Goal: Task Accomplishment & Management: Manage account settings

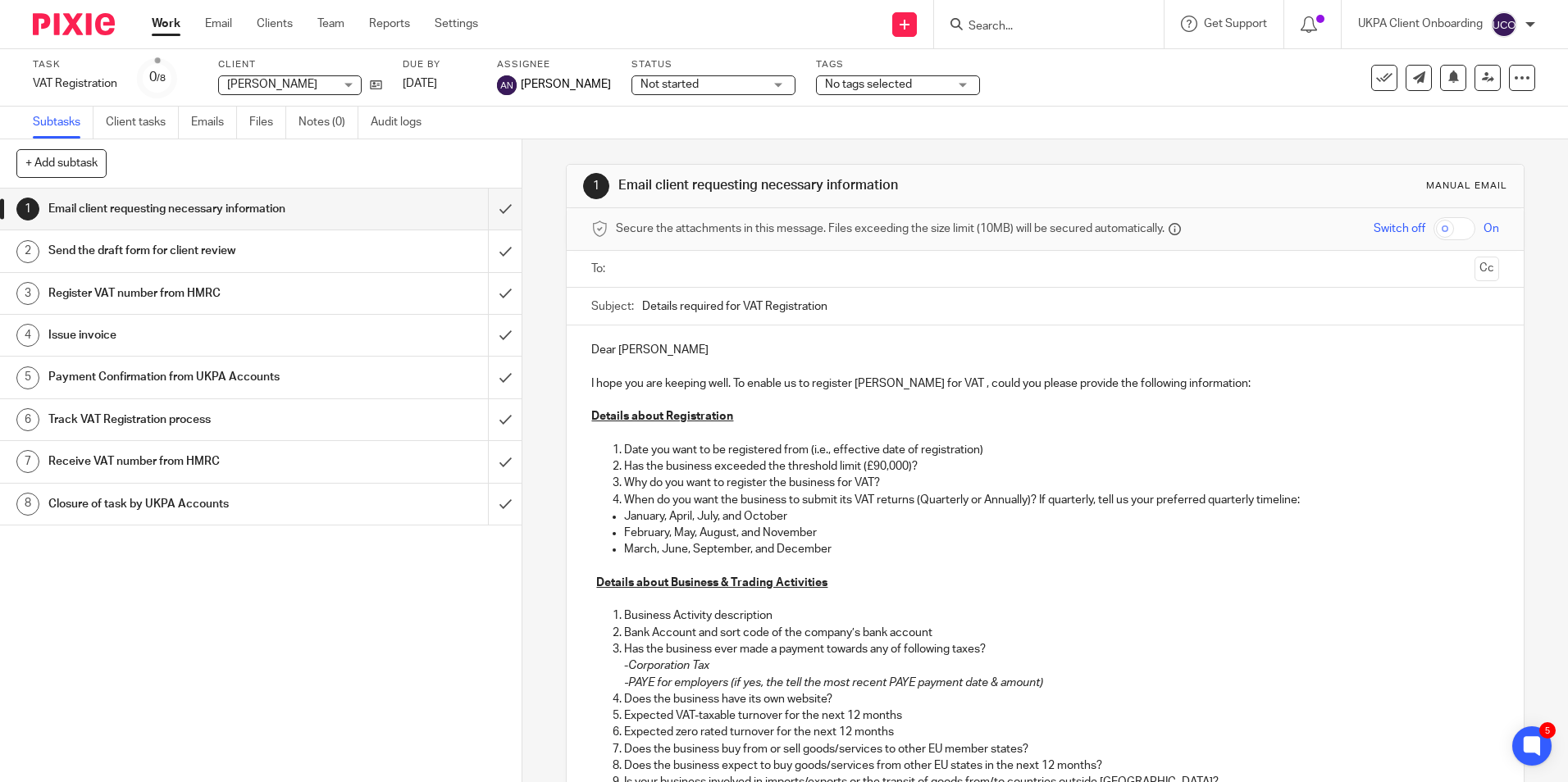
click at [1027, 29] on input "Search" at bounding box center [1040, 26] width 147 height 15
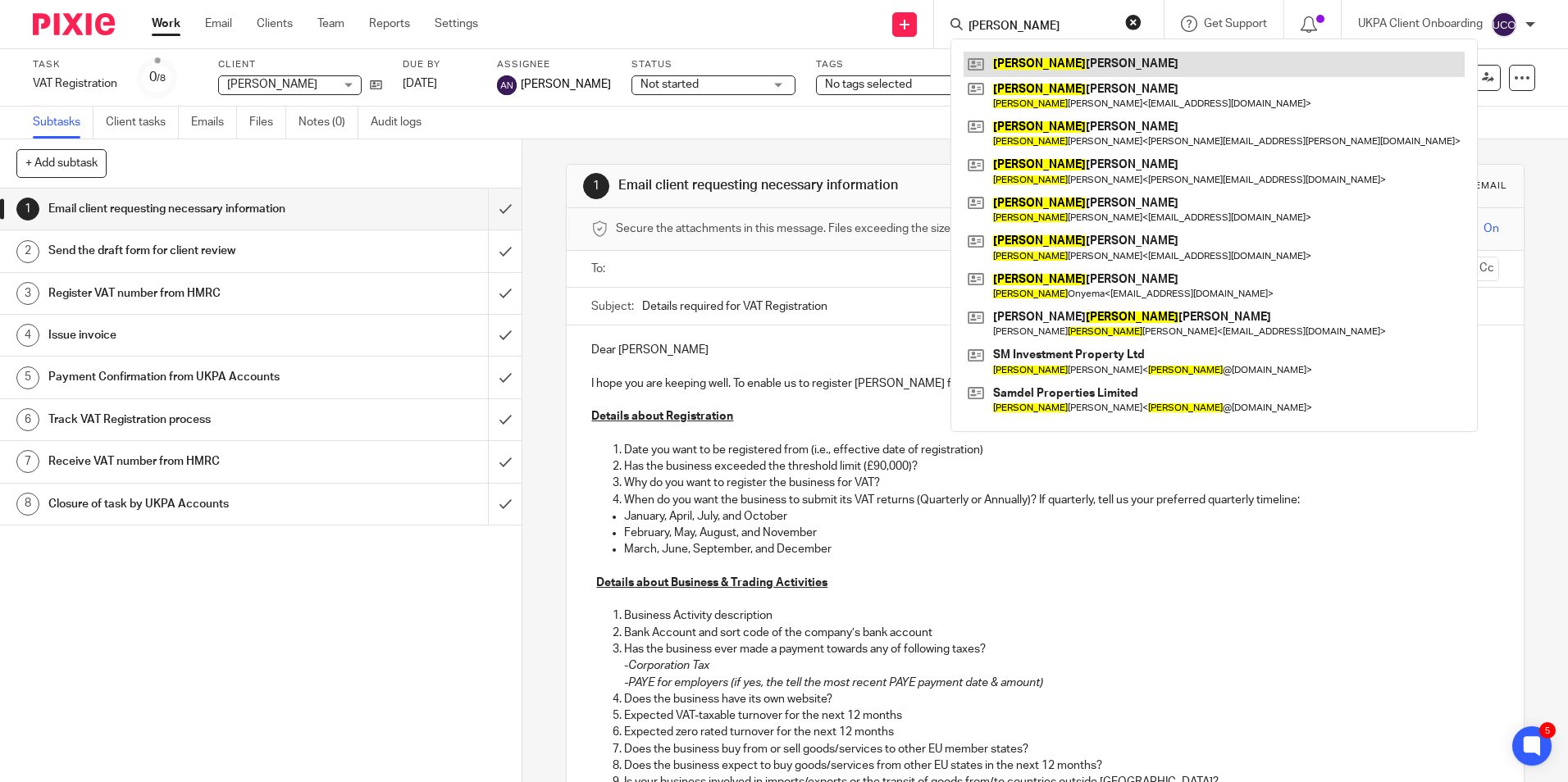
type input "samuel"
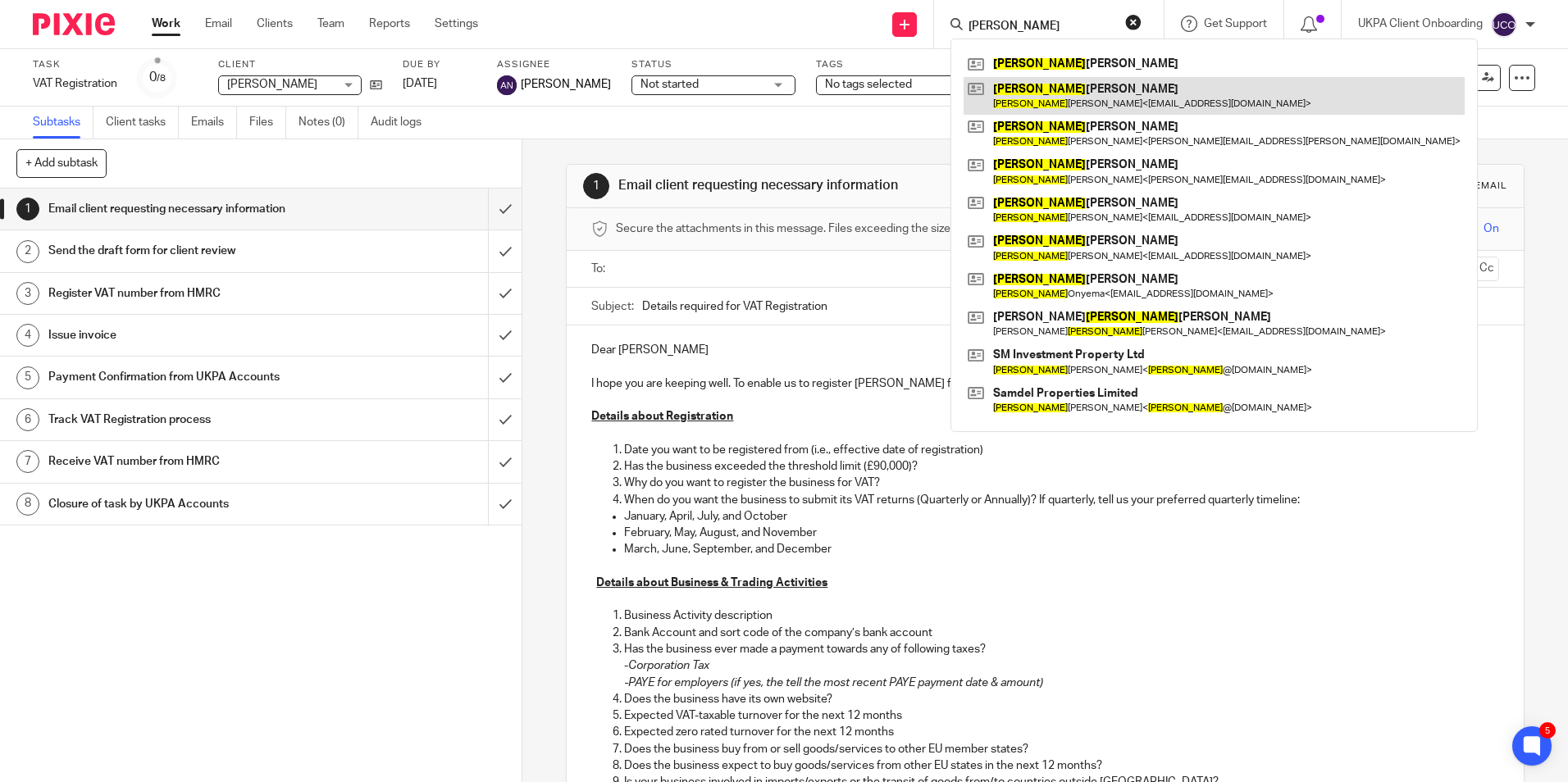
click at [1100, 92] on link at bounding box center [1214, 96] width 501 height 38
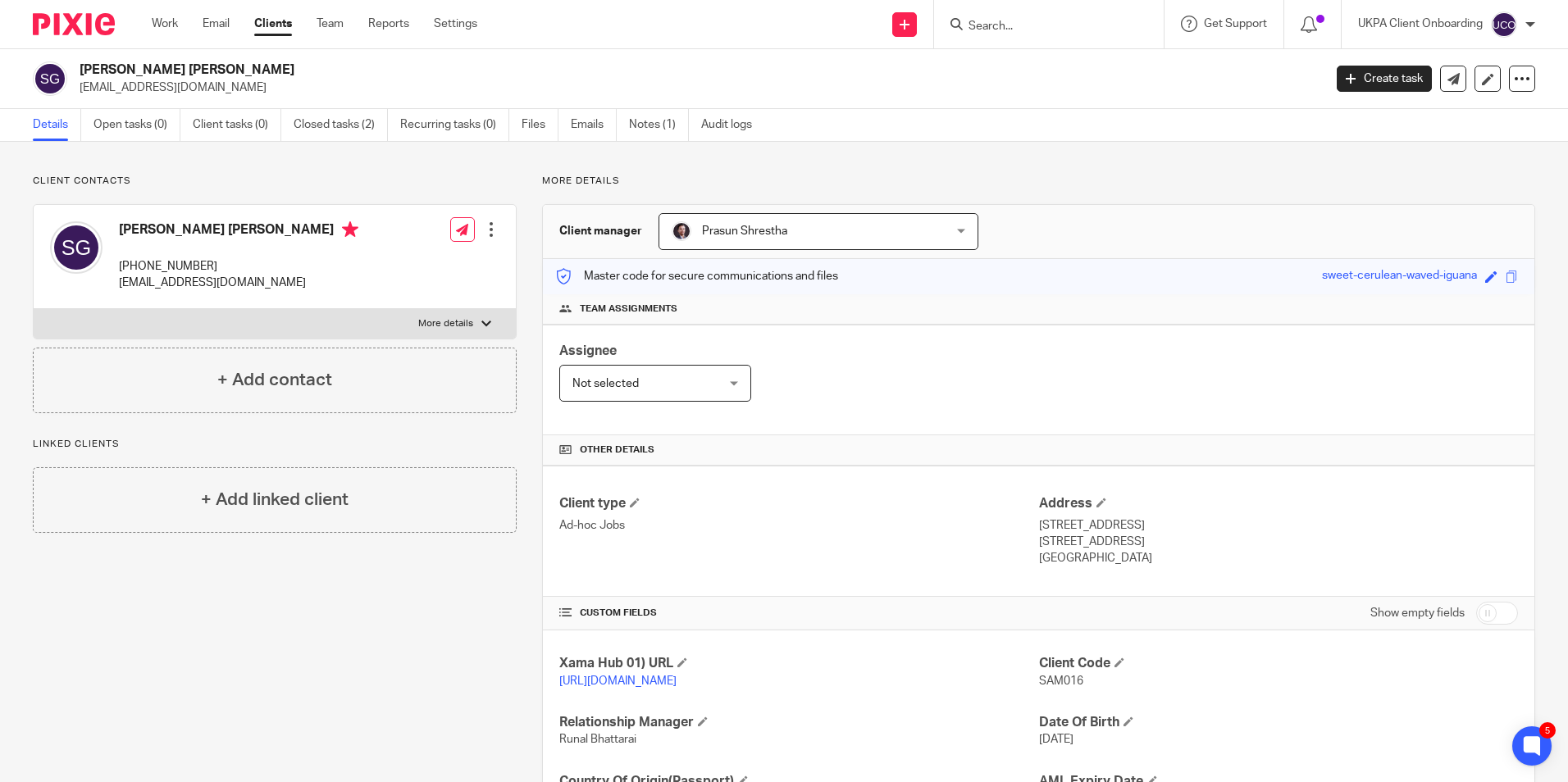
click at [1054, 23] on input "Search" at bounding box center [1040, 26] width 147 height 15
type input "rekha"
drag, startPoint x: 1066, startPoint y: 62, endPoint x: 1043, endPoint y: 48, distance: 26.9
click at [1066, 62] on link at bounding box center [1095, 70] width 264 height 38
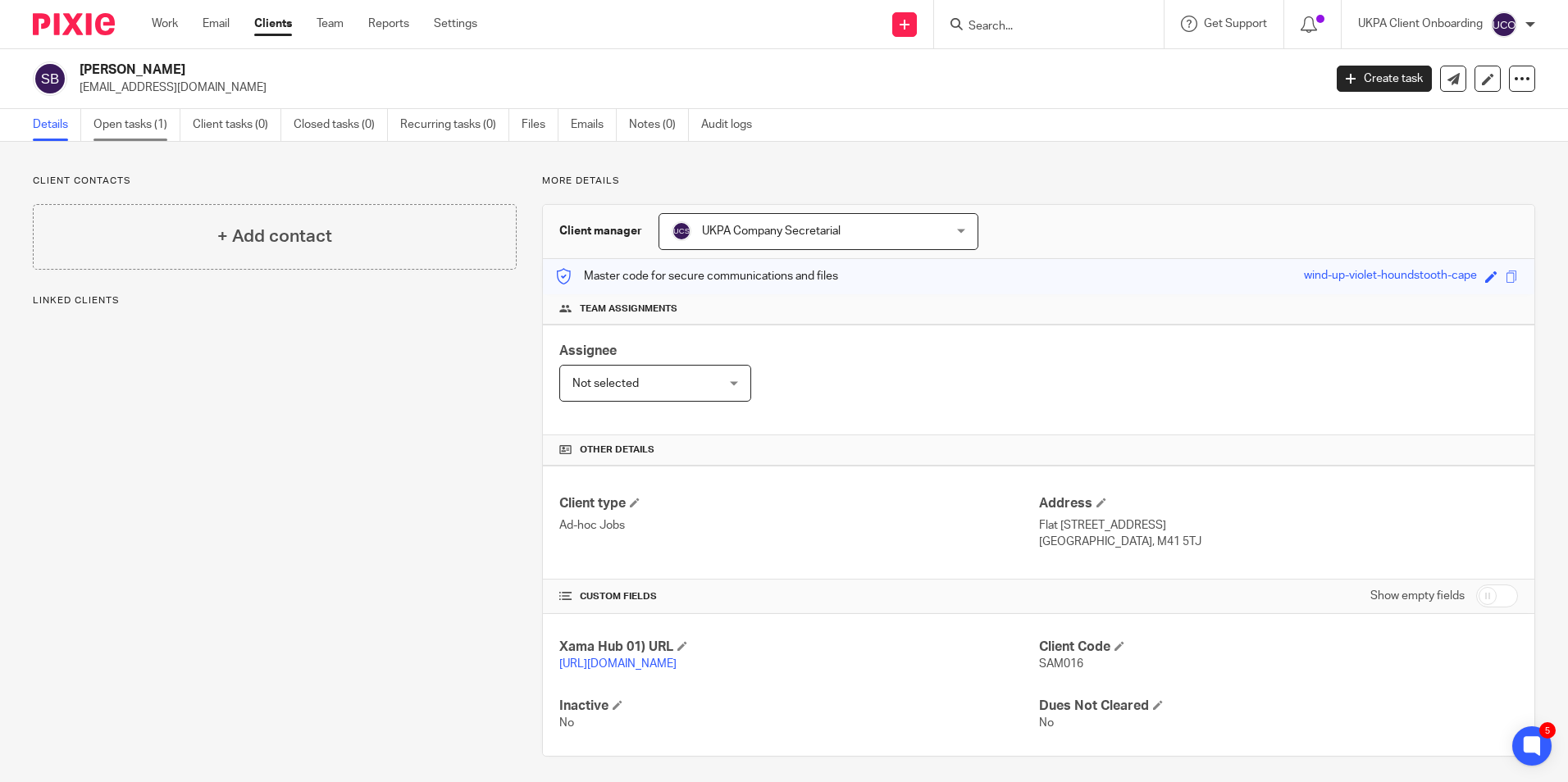
click at [134, 132] on link "Open tasks (1)" at bounding box center [137, 125] width 87 height 32
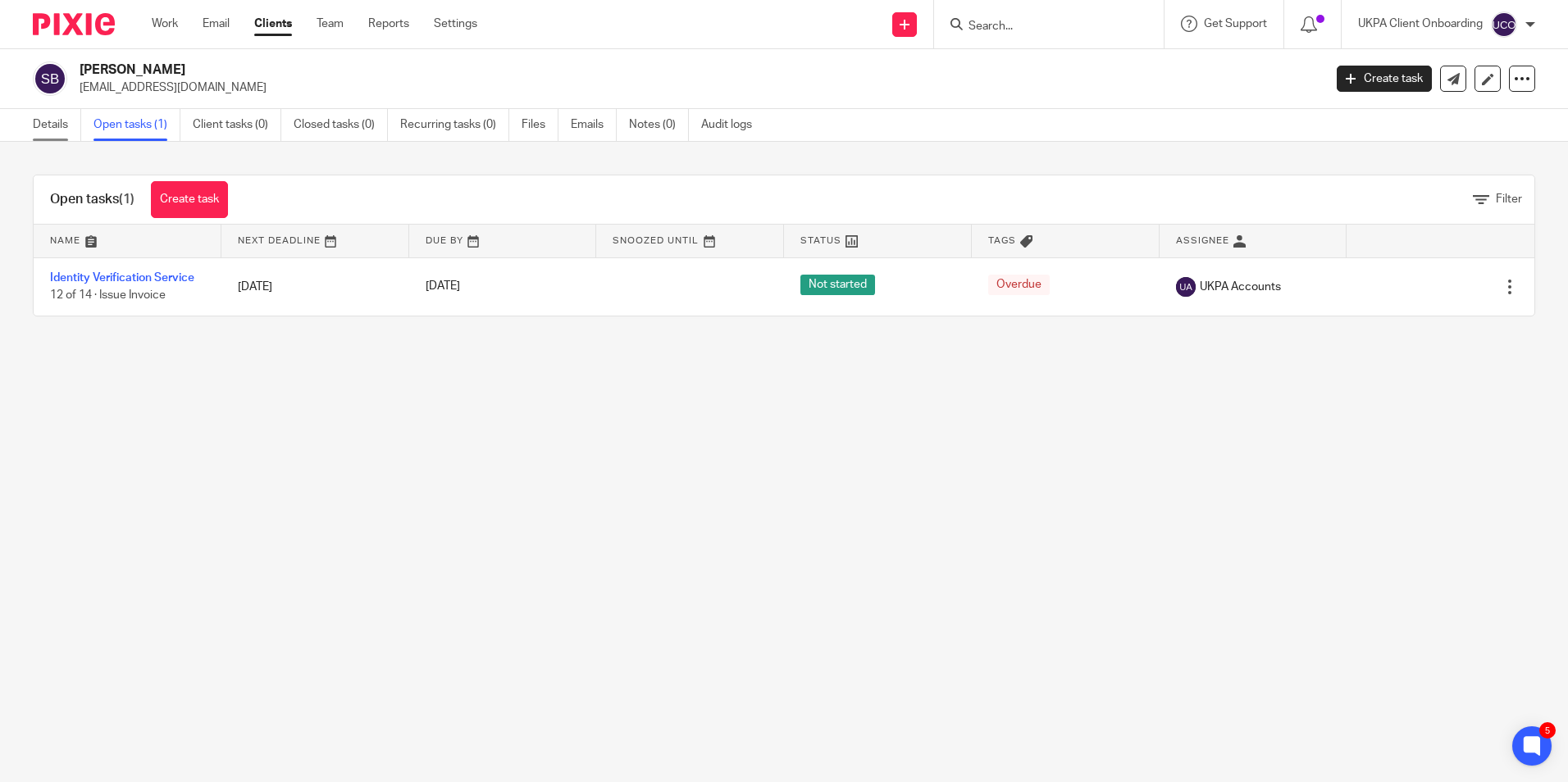
click at [51, 131] on link "Details" at bounding box center [57, 125] width 48 height 32
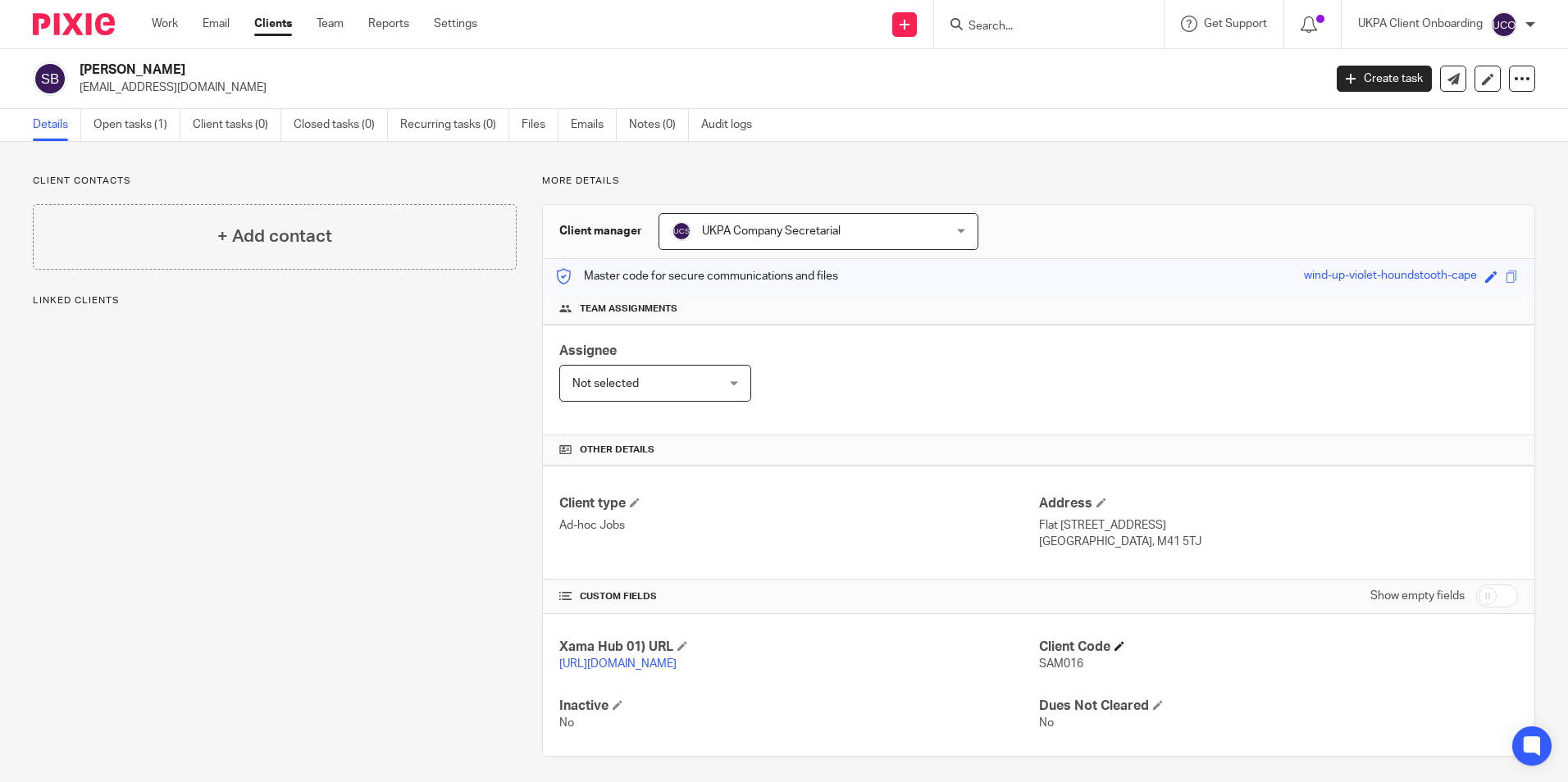
click at [1114, 647] on span at bounding box center [1119, 647] width 10 height 10
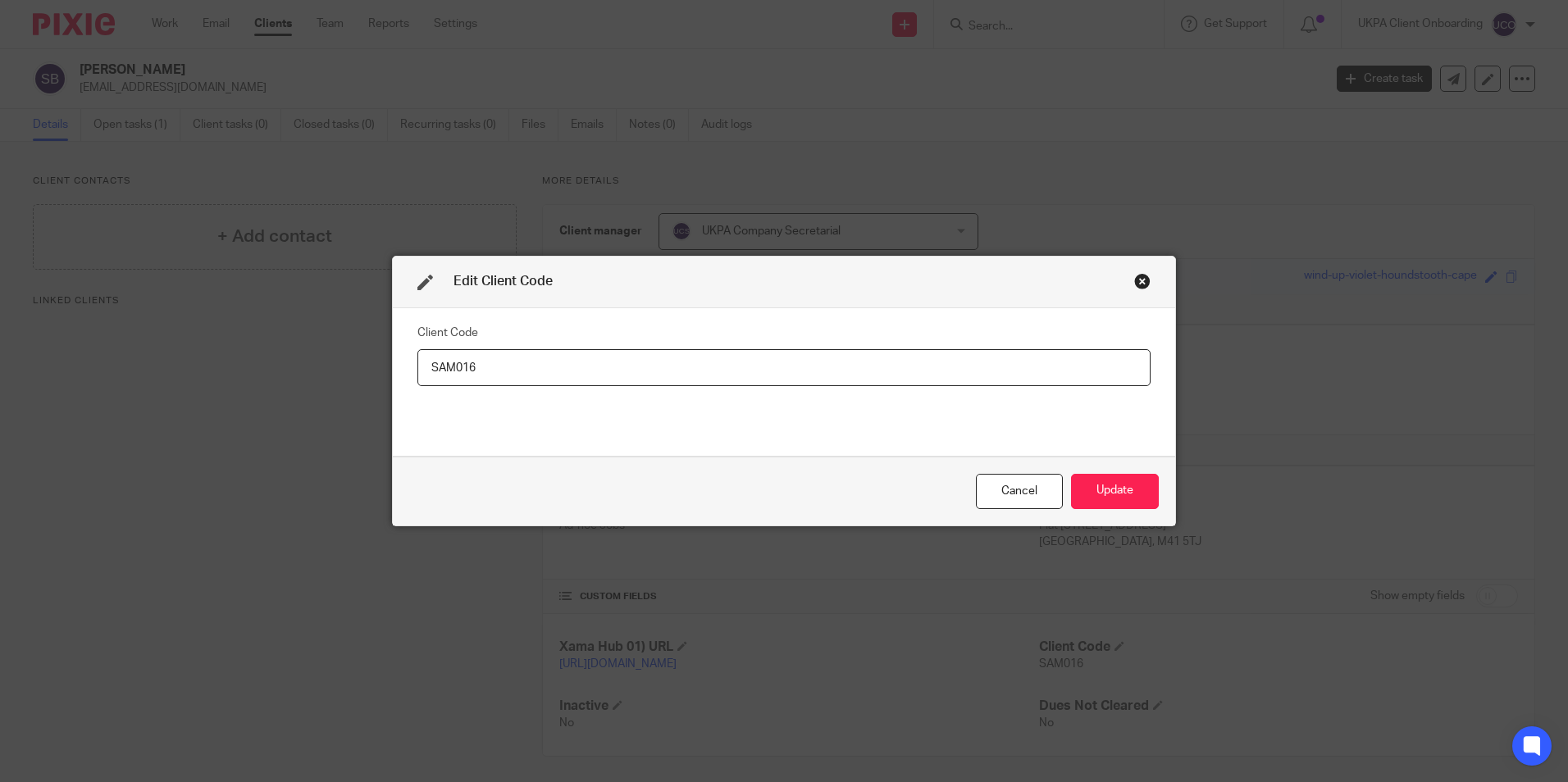
click at [604, 369] on input "SAM016" at bounding box center [783, 368] width 733 height 37
type input "SAM017"
click at [1111, 493] on button "Update" at bounding box center [1114, 492] width 88 height 35
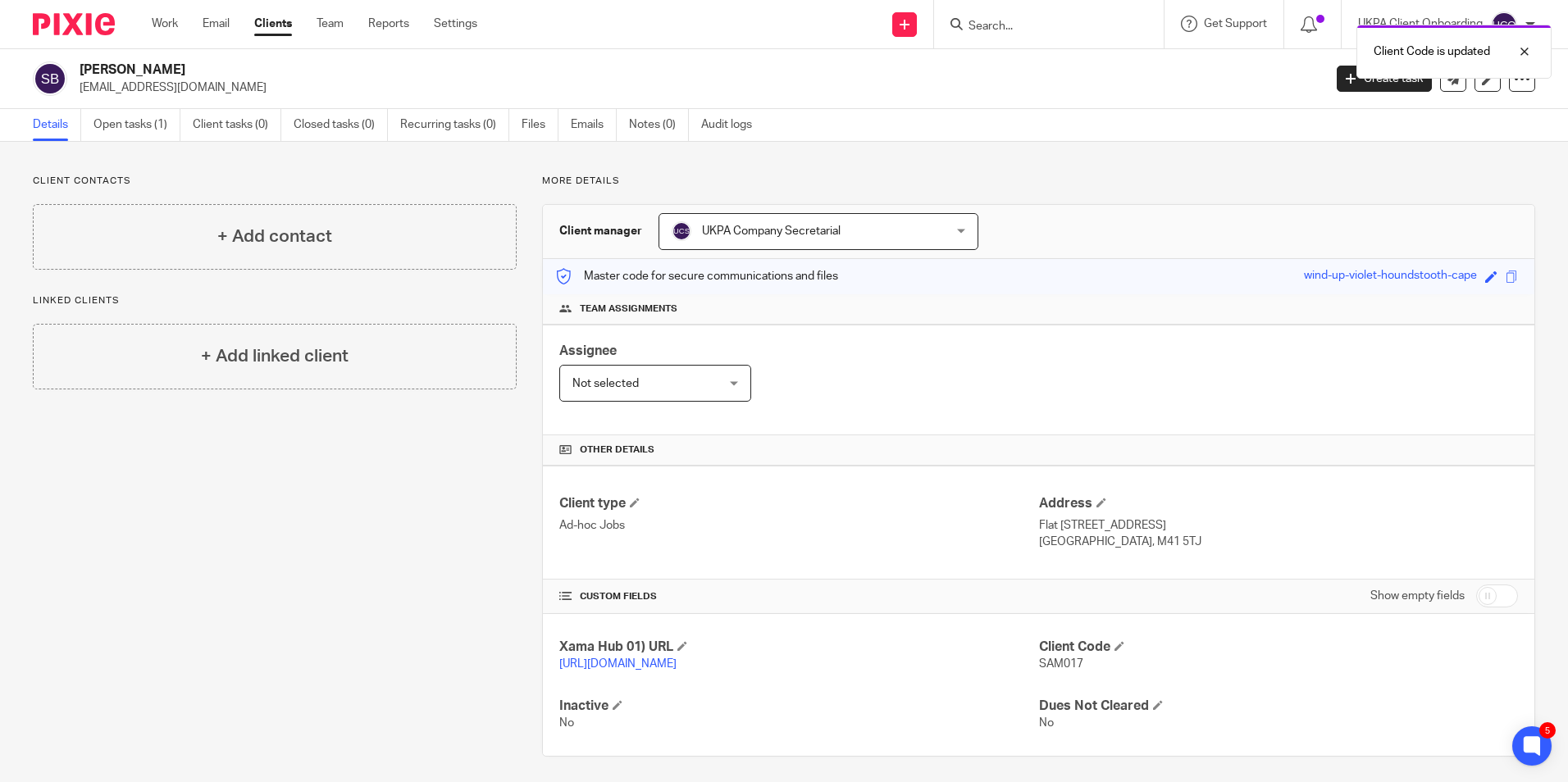
click at [191, 65] on h2 "Samuel Luke Barwell" at bounding box center [572, 71] width 985 height 17
copy div "Samuel Luke Barwell"
click at [1039, 31] on input "Search" at bounding box center [1040, 26] width 147 height 15
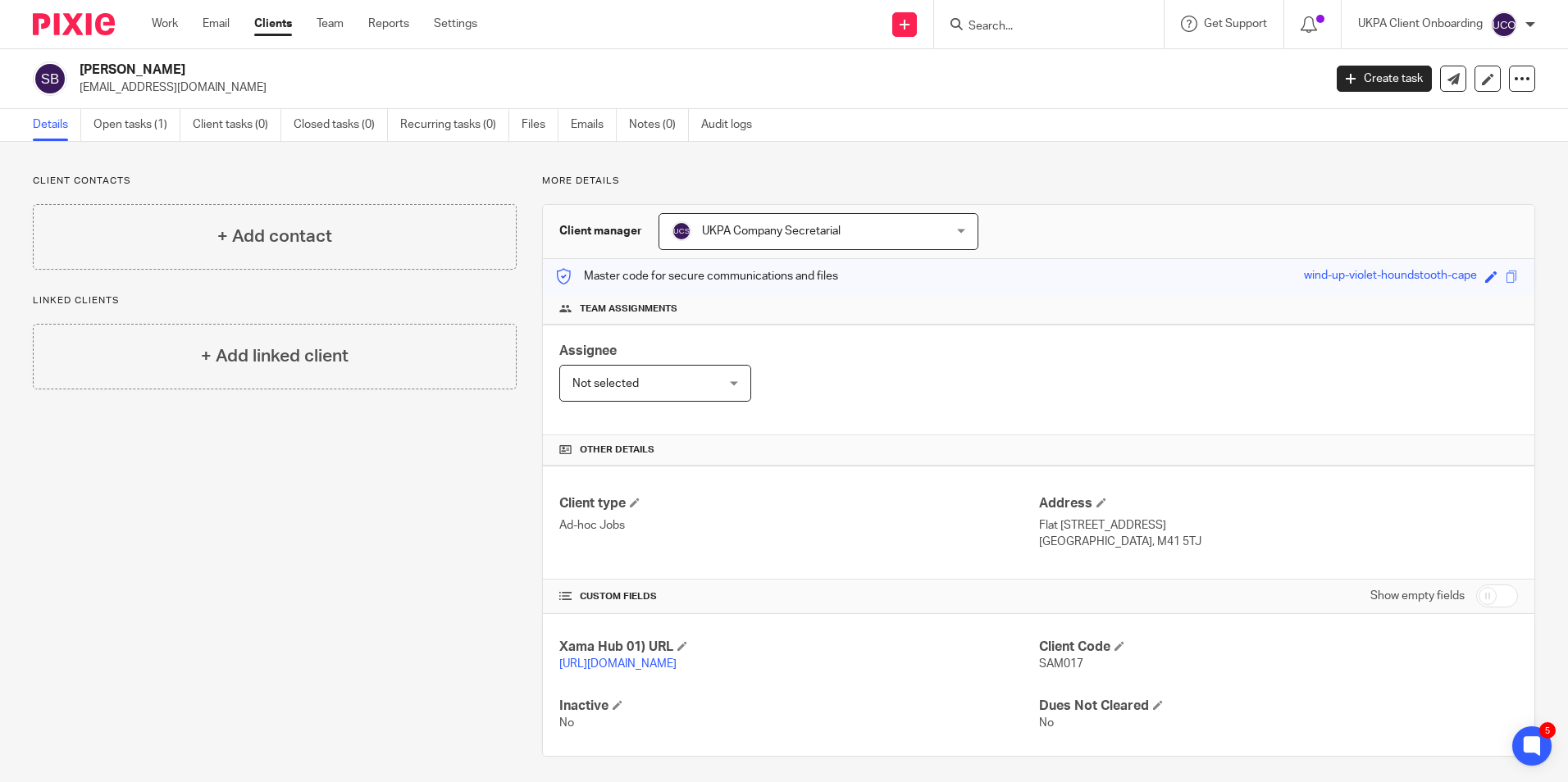
click at [1039, 31] on input "Search" at bounding box center [1040, 26] width 147 height 15
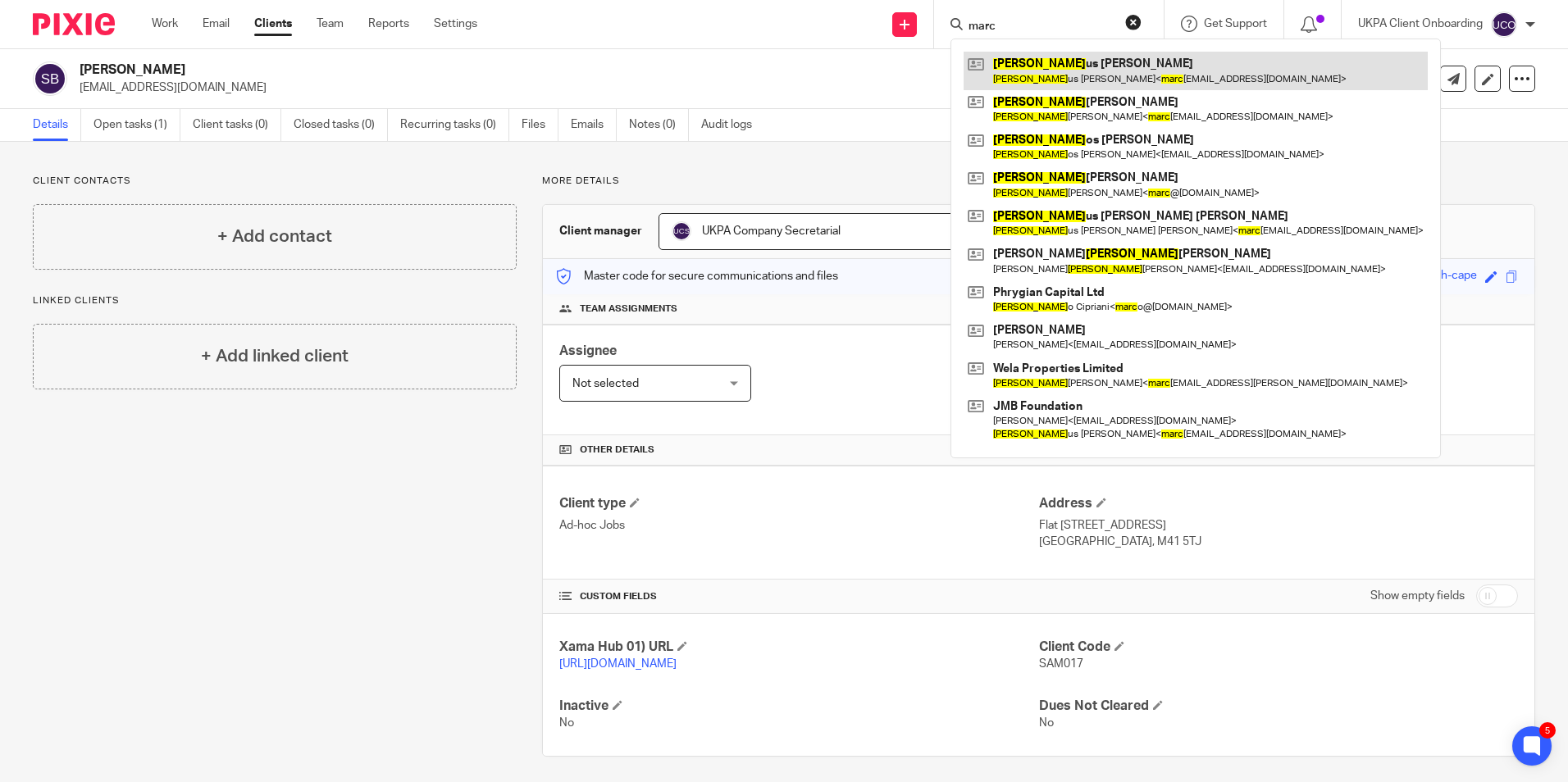
type input "marc"
click at [1028, 74] on link at bounding box center [1195, 70] width 465 height 38
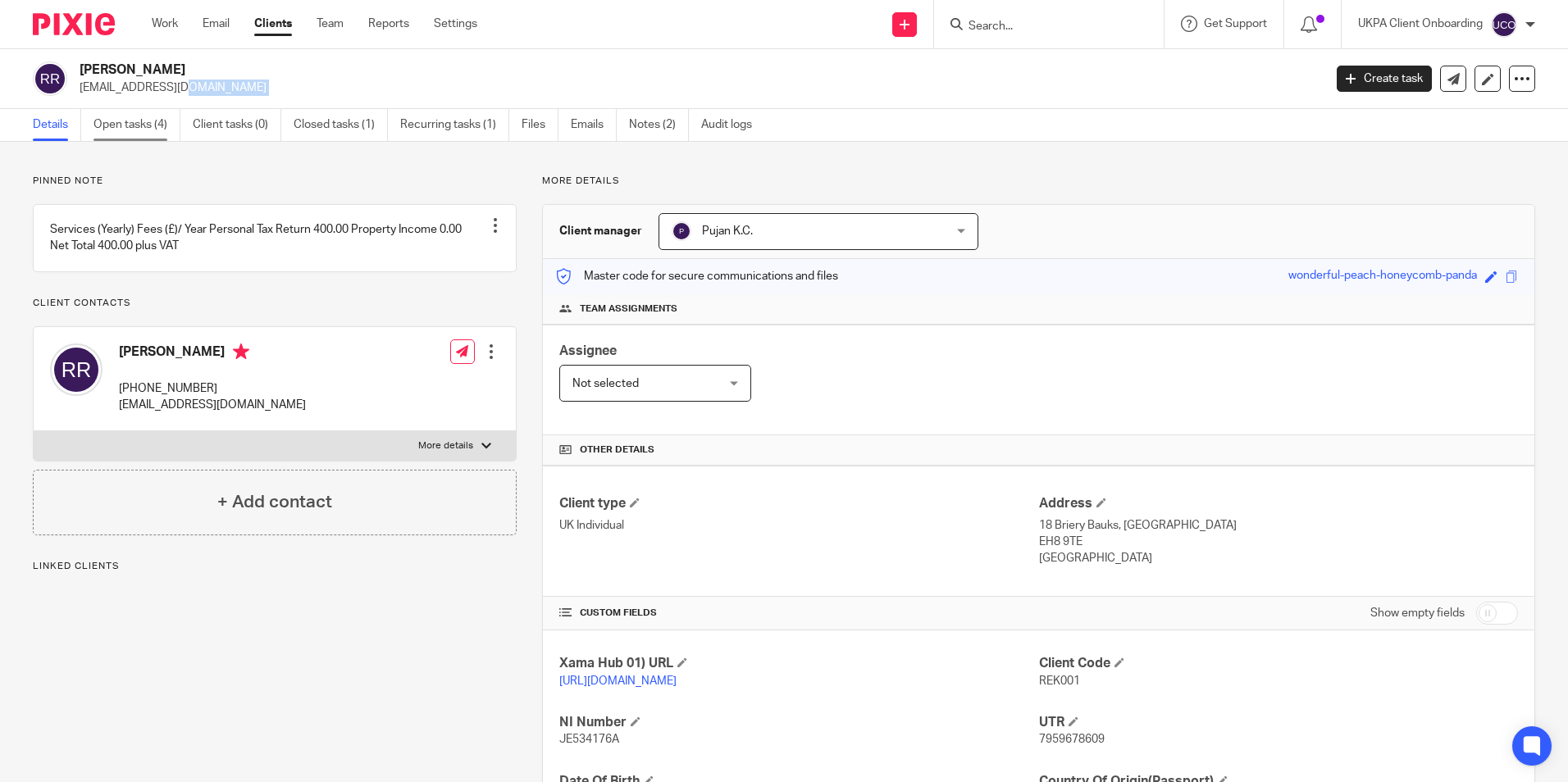
click at [117, 123] on link "Open tasks (4)" at bounding box center [137, 125] width 87 height 32
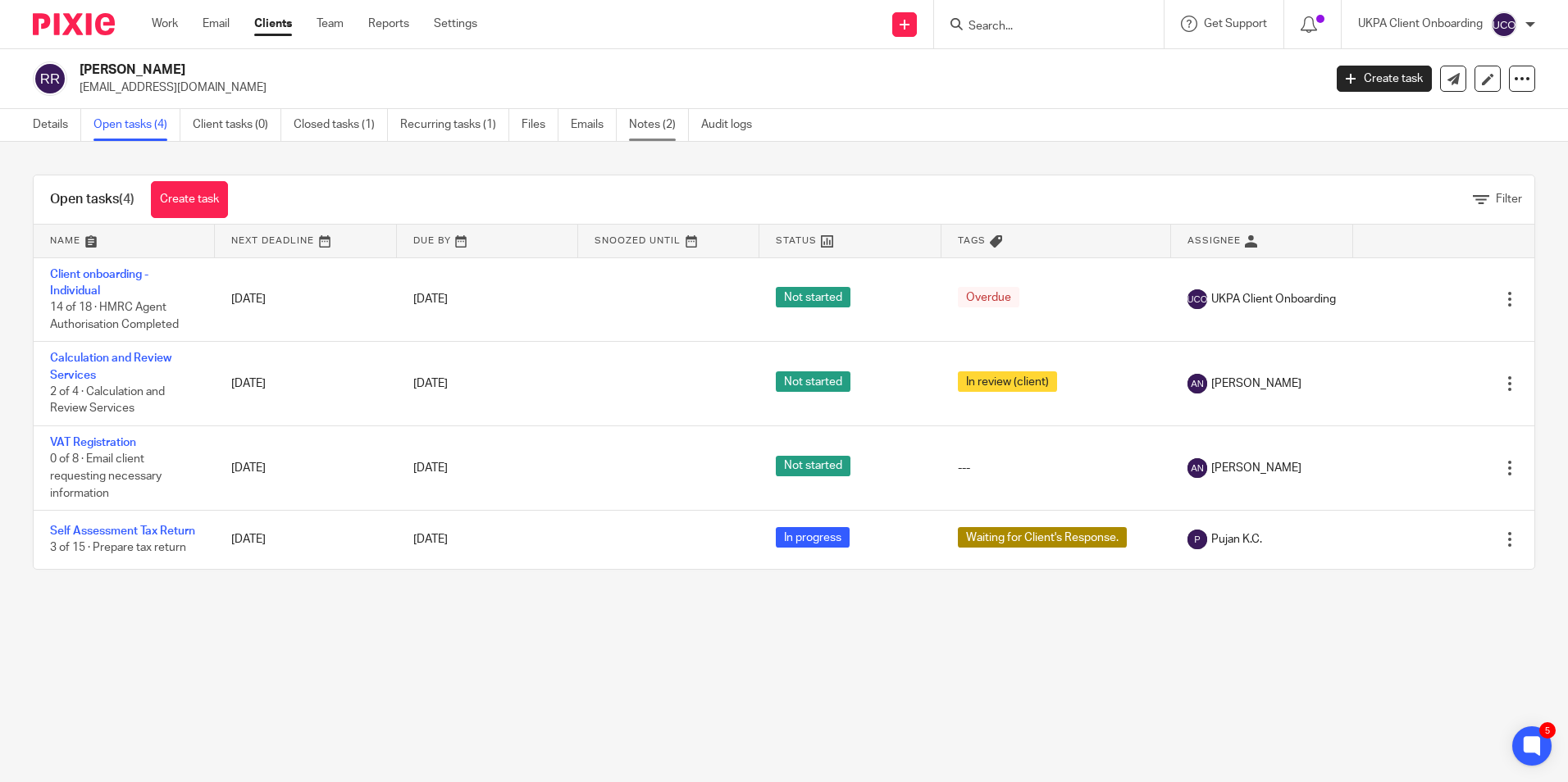
click at [650, 129] on link "Notes (2)" at bounding box center [659, 125] width 60 height 32
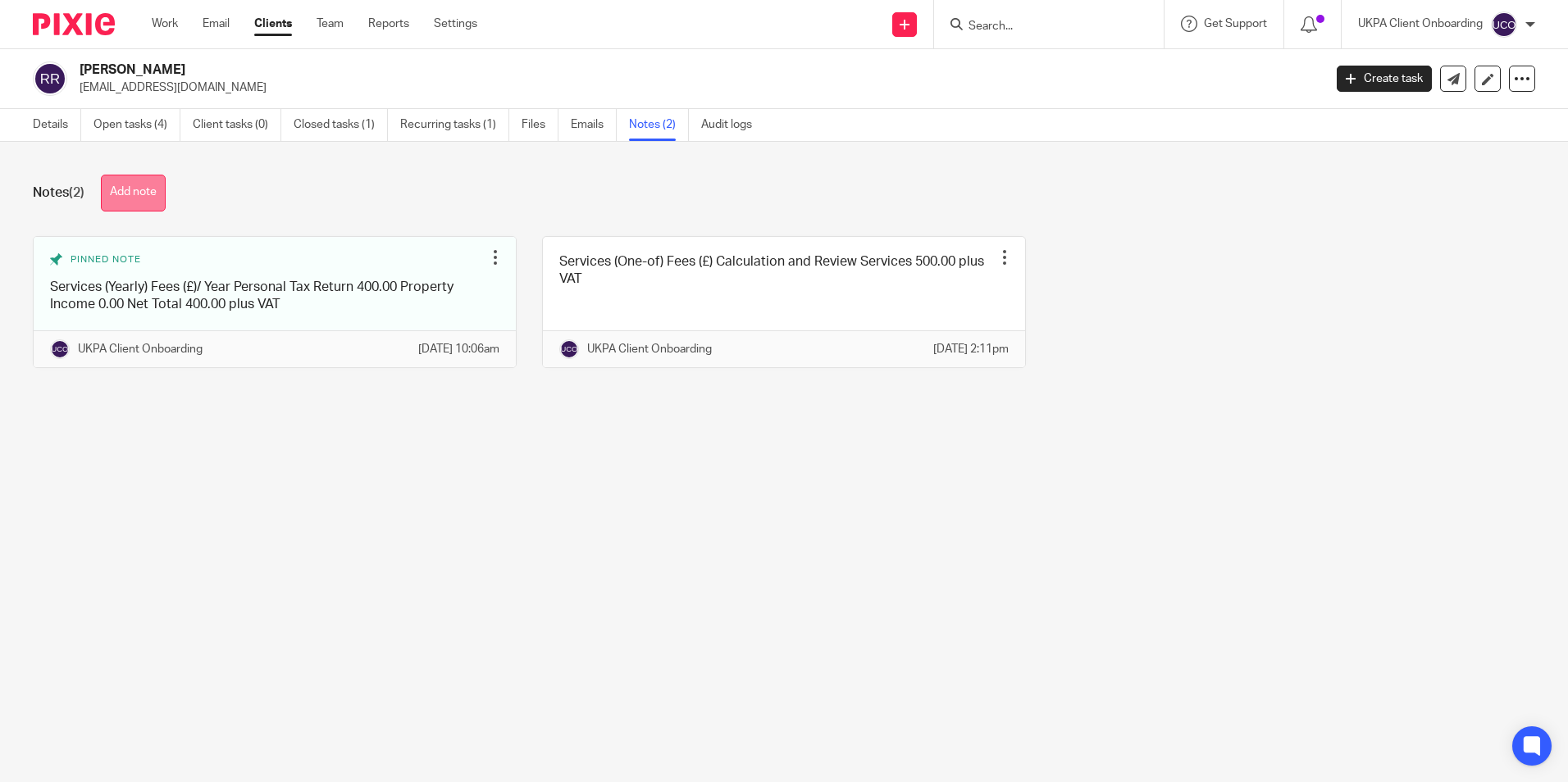
click at [135, 203] on button "Add note" at bounding box center [133, 193] width 65 height 37
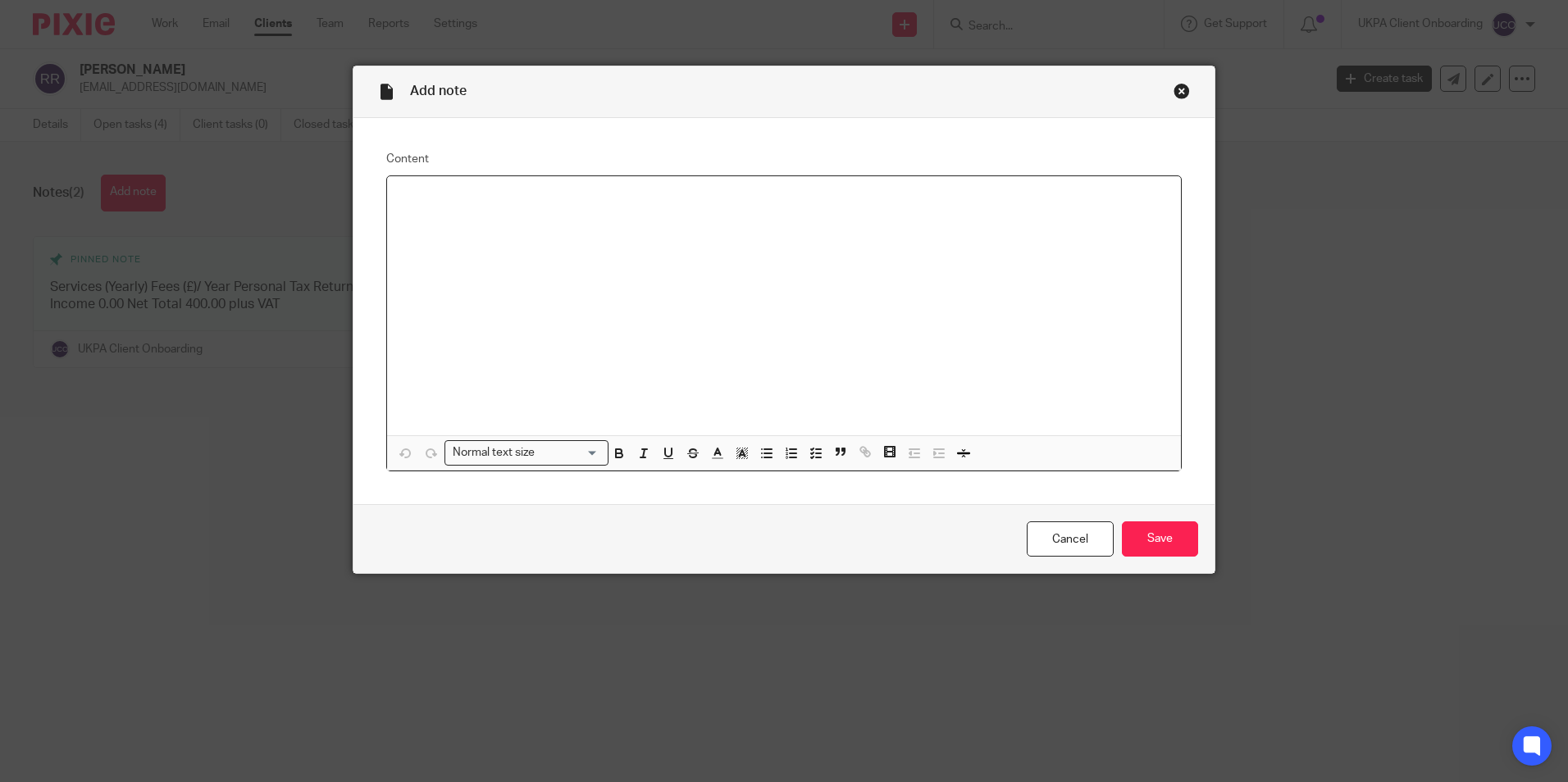
click at [502, 264] on div at bounding box center [784, 306] width 794 height 259
click at [474, 201] on p at bounding box center [783, 197] width 768 height 16
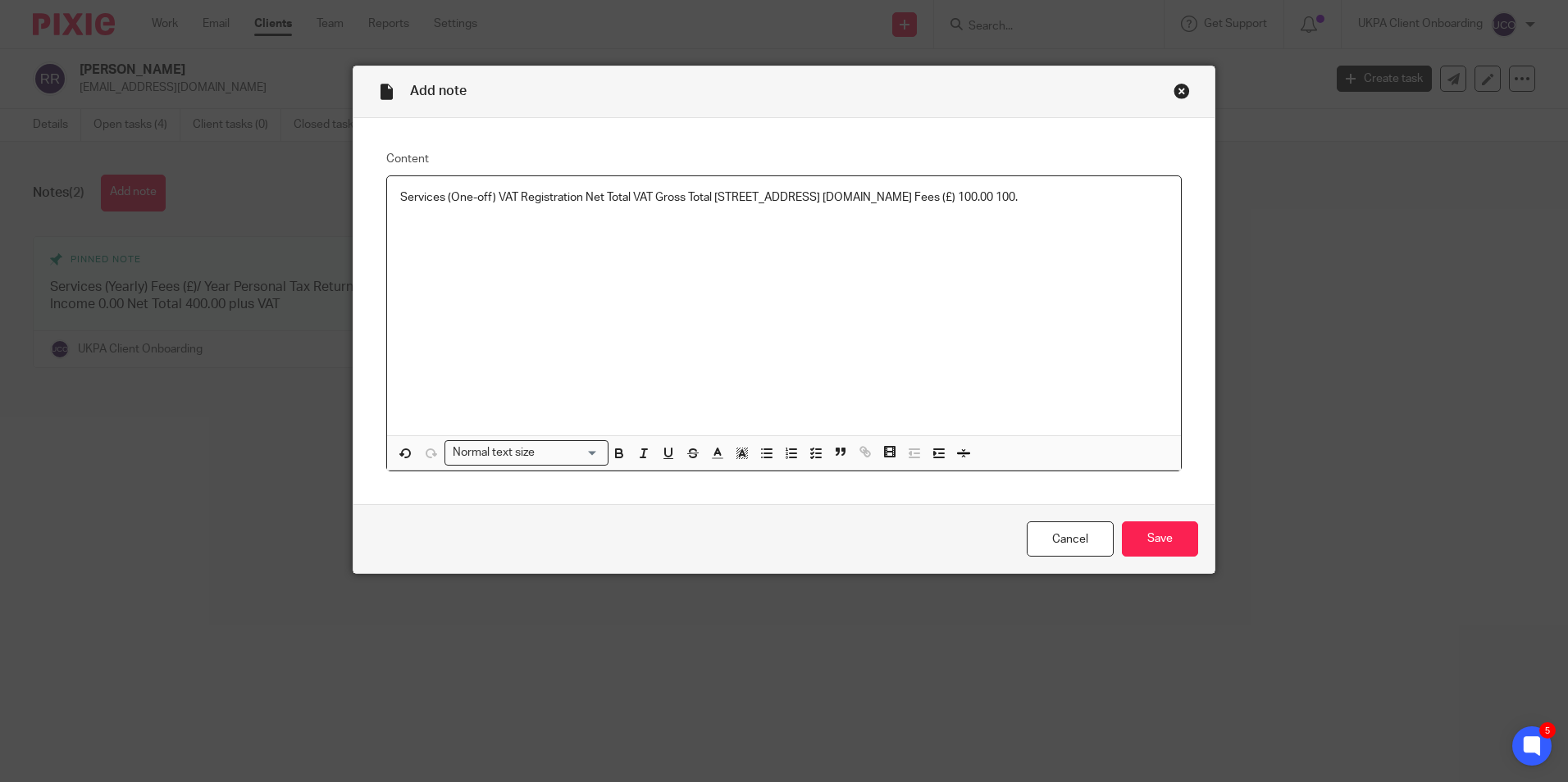
drag, startPoint x: 1036, startPoint y: 194, endPoint x: 393, endPoint y: 213, distance: 643.3
click at [393, 213] on div "Services (One-off) VAT Registration Net Total VAT Gross Total 809 Salisbury Hou…" at bounding box center [784, 306] width 794 height 259
drag, startPoint x: 389, startPoint y: 196, endPoint x: 738, endPoint y: 224, distance: 350.1
click at [738, 224] on div "Services (One-off) VAT Registration Net Total VAT Gross Total 809 Salisbury Hou…" at bounding box center [784, 306] width 794 height 259
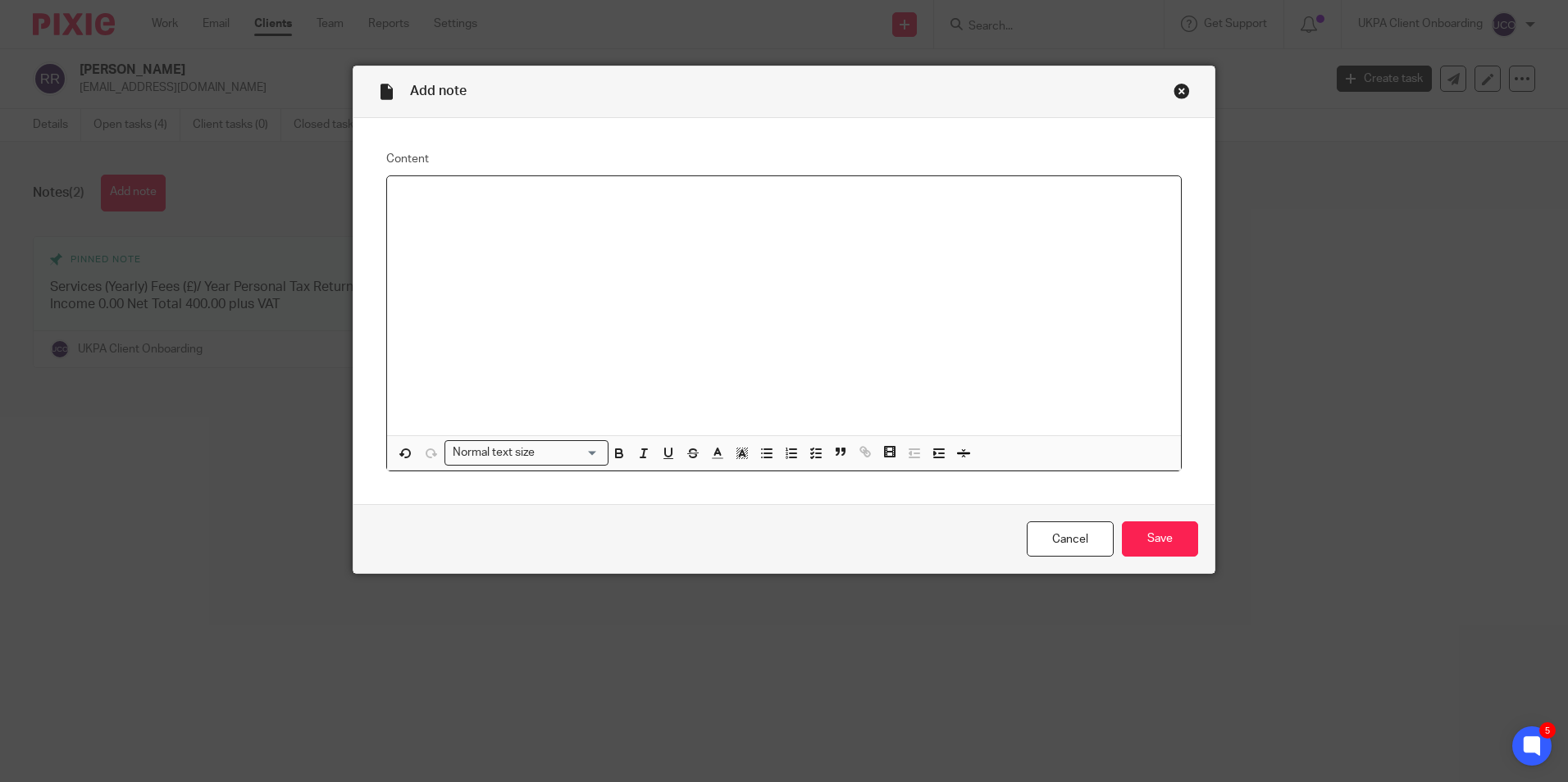
click at [468, 190] on p at bounding box center [783, 197] width 768 height 16
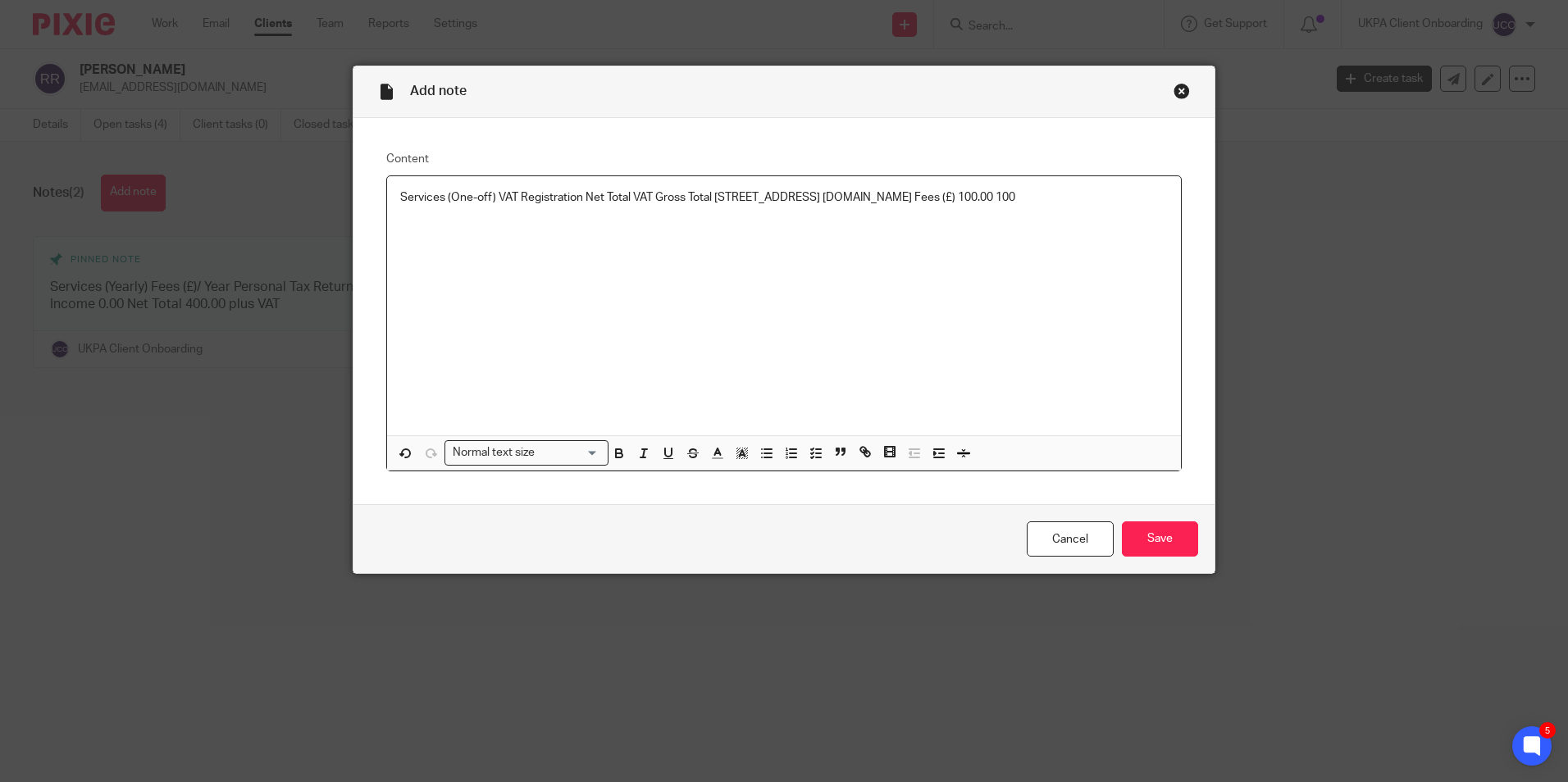
drag, startPoint x: 408, startPoint y: 197, endPoint x: 705, endPoint y: 231, distance: 298.9
click at [705, 231] on div "Services (One-off) VAT Registration Net Total VAT Gross Total 809 Salisbury Hou…" at bounding box center [784, 306] width 794 height 259
click at [1172, 533] on input "Save" at bounding box center [1160, 539] width 76 height 35
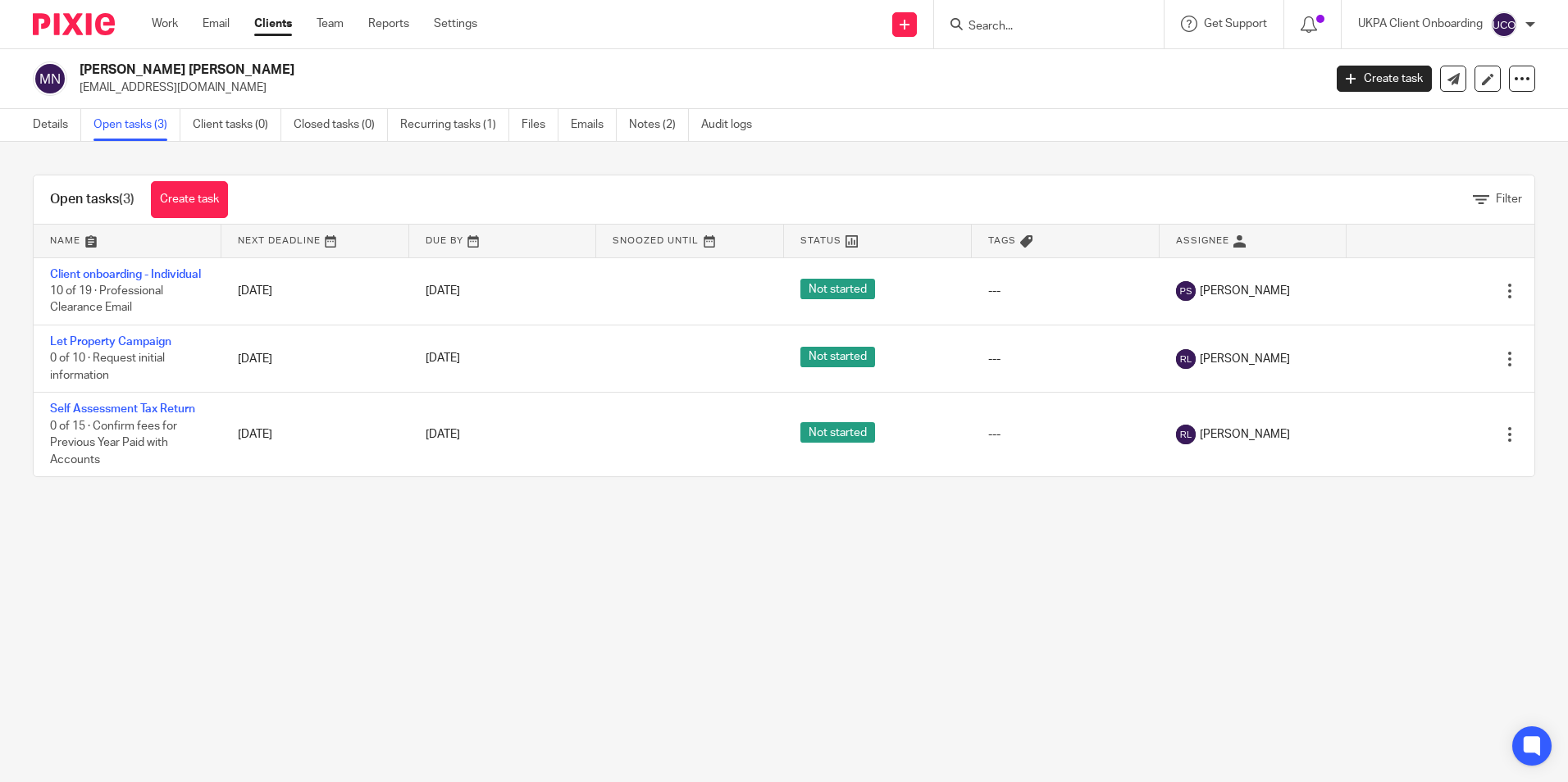
click at [83, 281] on link "Client onboarding - Individual" at bounding box center [126, 275] width 151 height 12
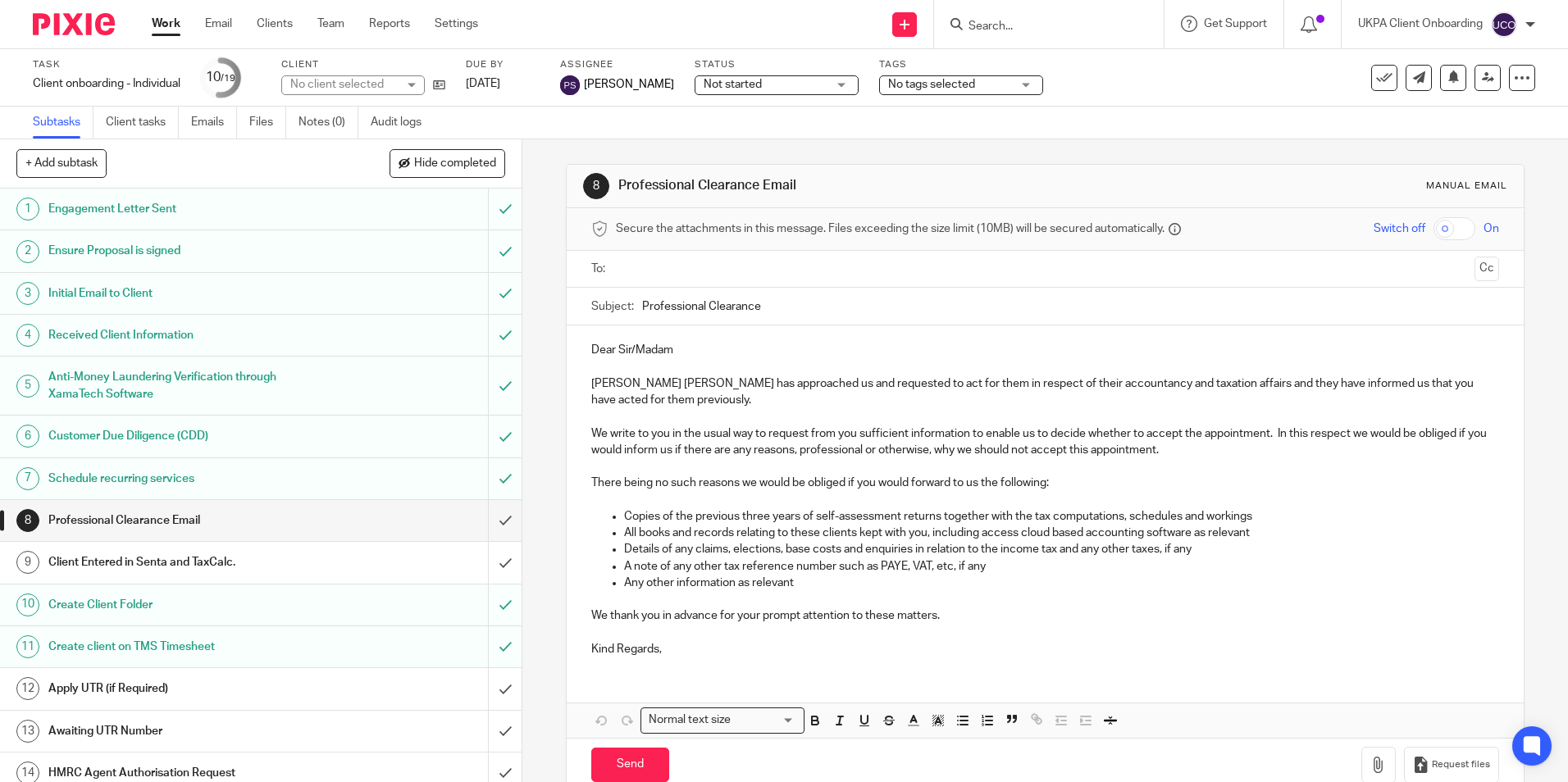
scroll to position [164, 0]
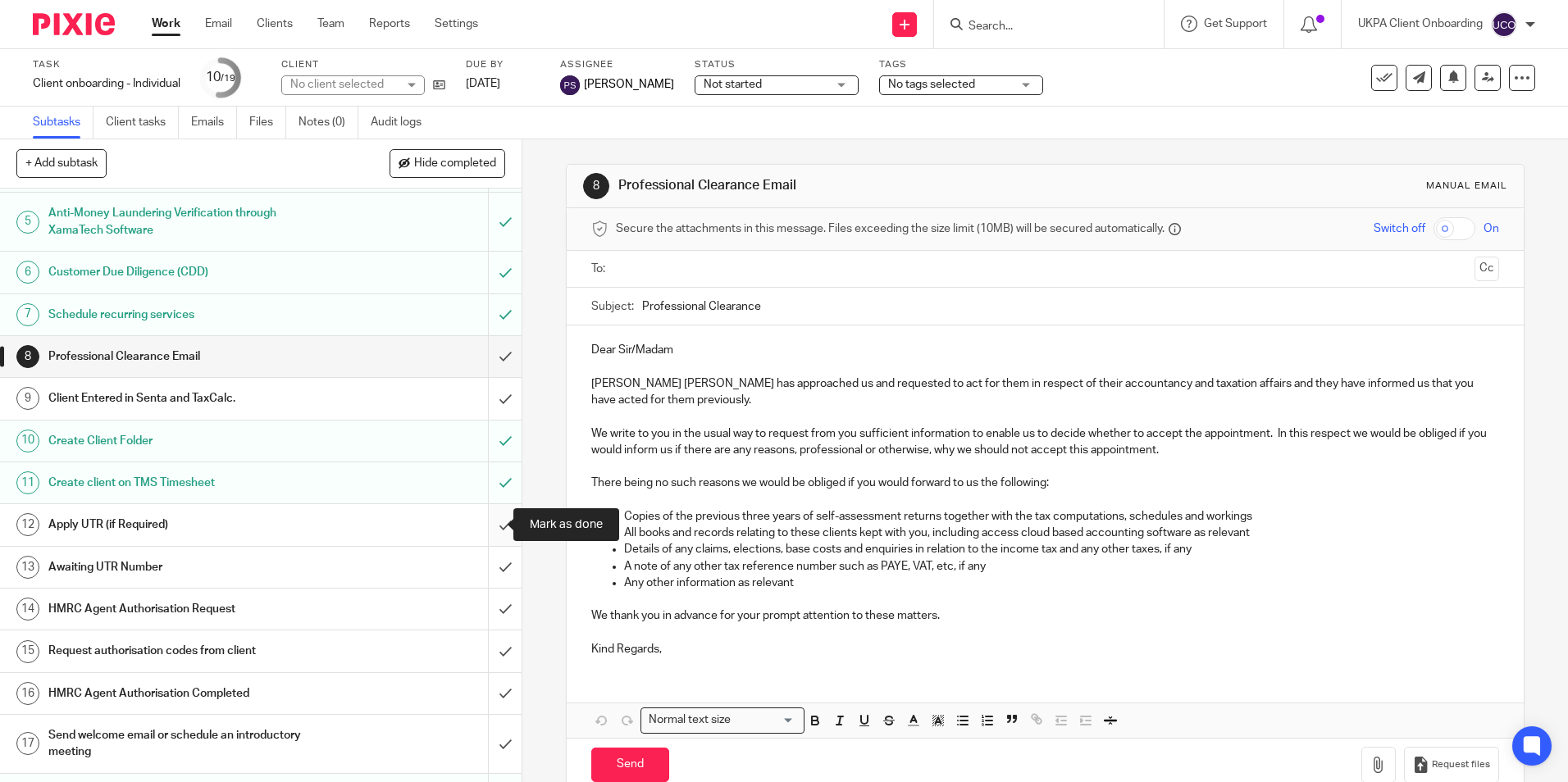
click at [480, 520] on input "submit" at bounding box center [260, 525] width 522 height 41
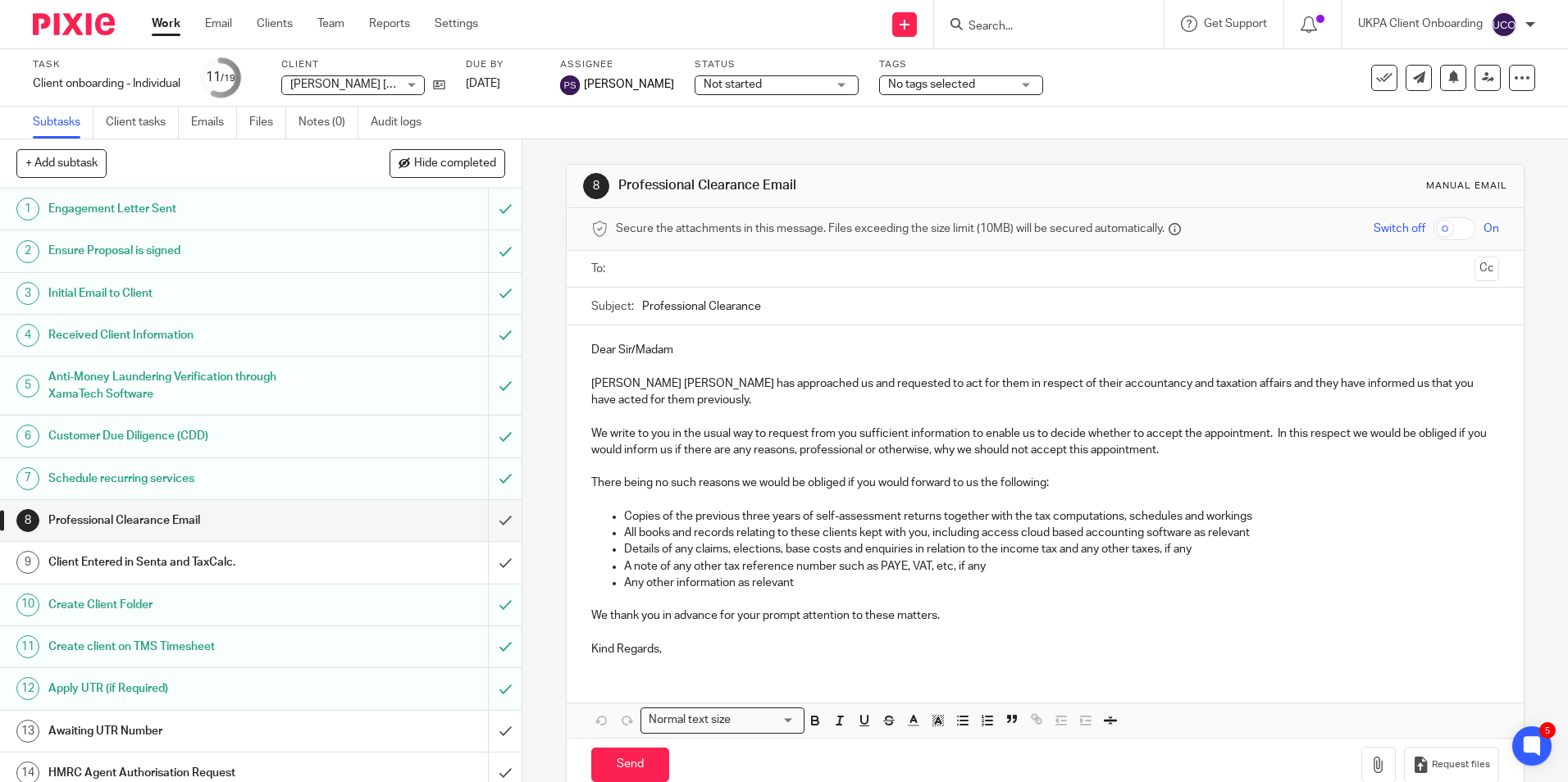
click at [1075, 29] on input "Search" at bounding box center [1040, 26] width 147 height 15
type input "v20"
click at [1093, 74] on link at bounding box center [1114, 70] width 303 height 38
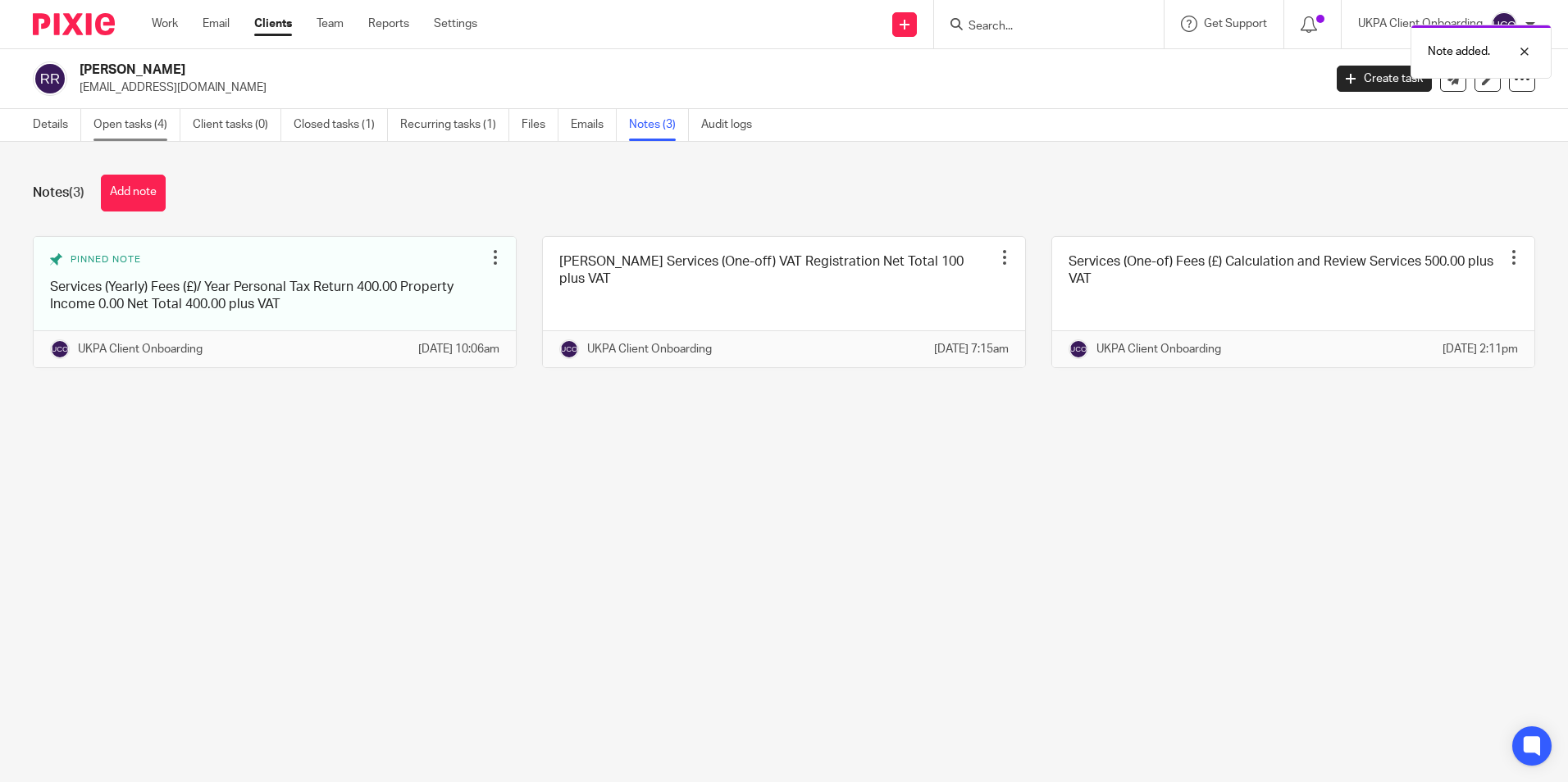
click at [136, 133] on link "Open tasks (4)" at bounding box center [137, 125] width 87 height 32
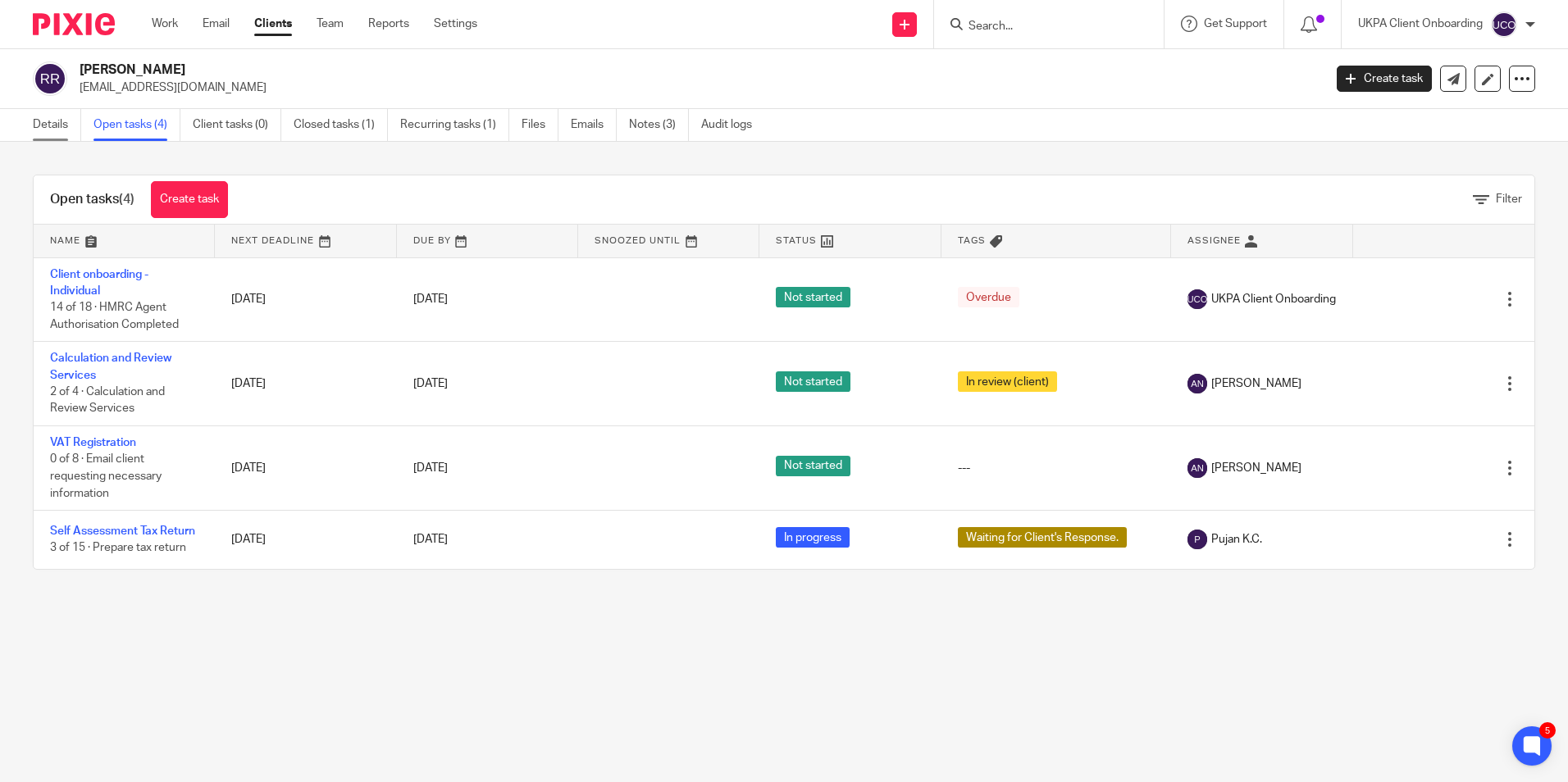
click at [59, 121] on link "Details" at bounding box center [57, 125] width 48 height 32
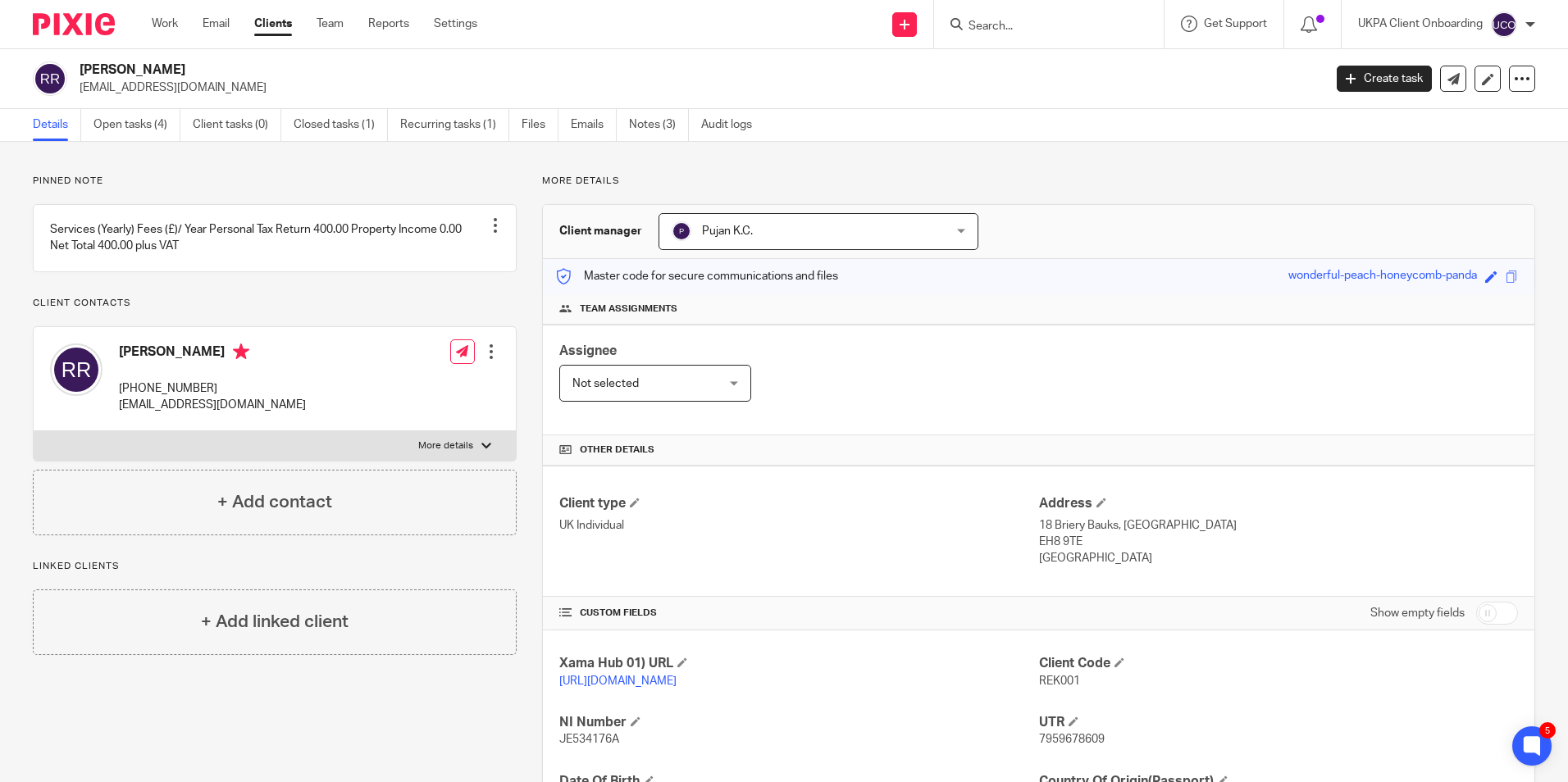
click at [1043, 30] on input "Search" at bounding box center [1040, 26] width 147 height 15
paste input "marcus newcombe <marcuskarlnewcombe@hotmail.co.uk>"
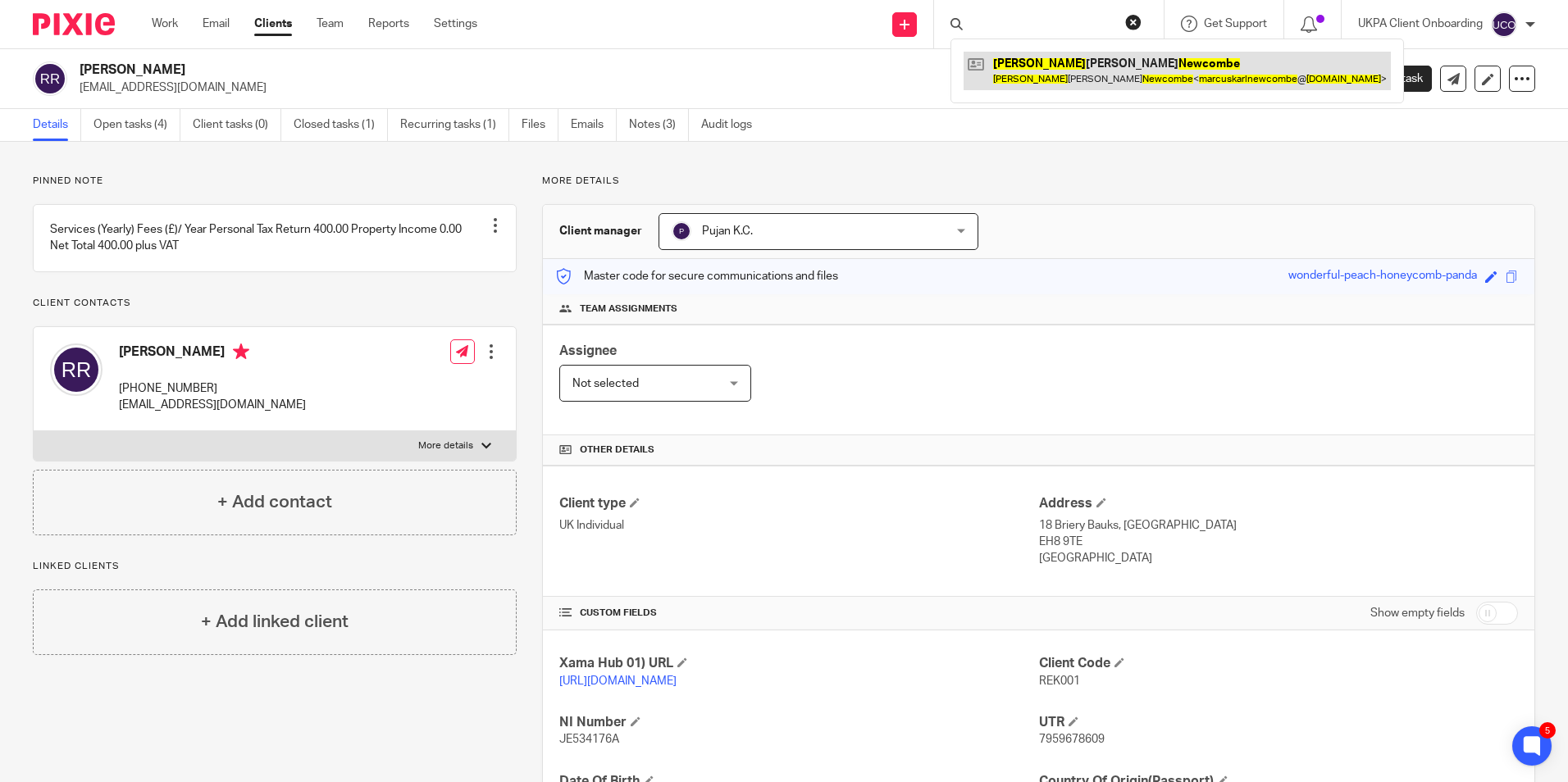
type input "marcus newcombe <marcuskarlnewcombe@hotmail.co.uk>"
click at [1052, 68] on link at bounding box center [1176, 70] width 427 height 38
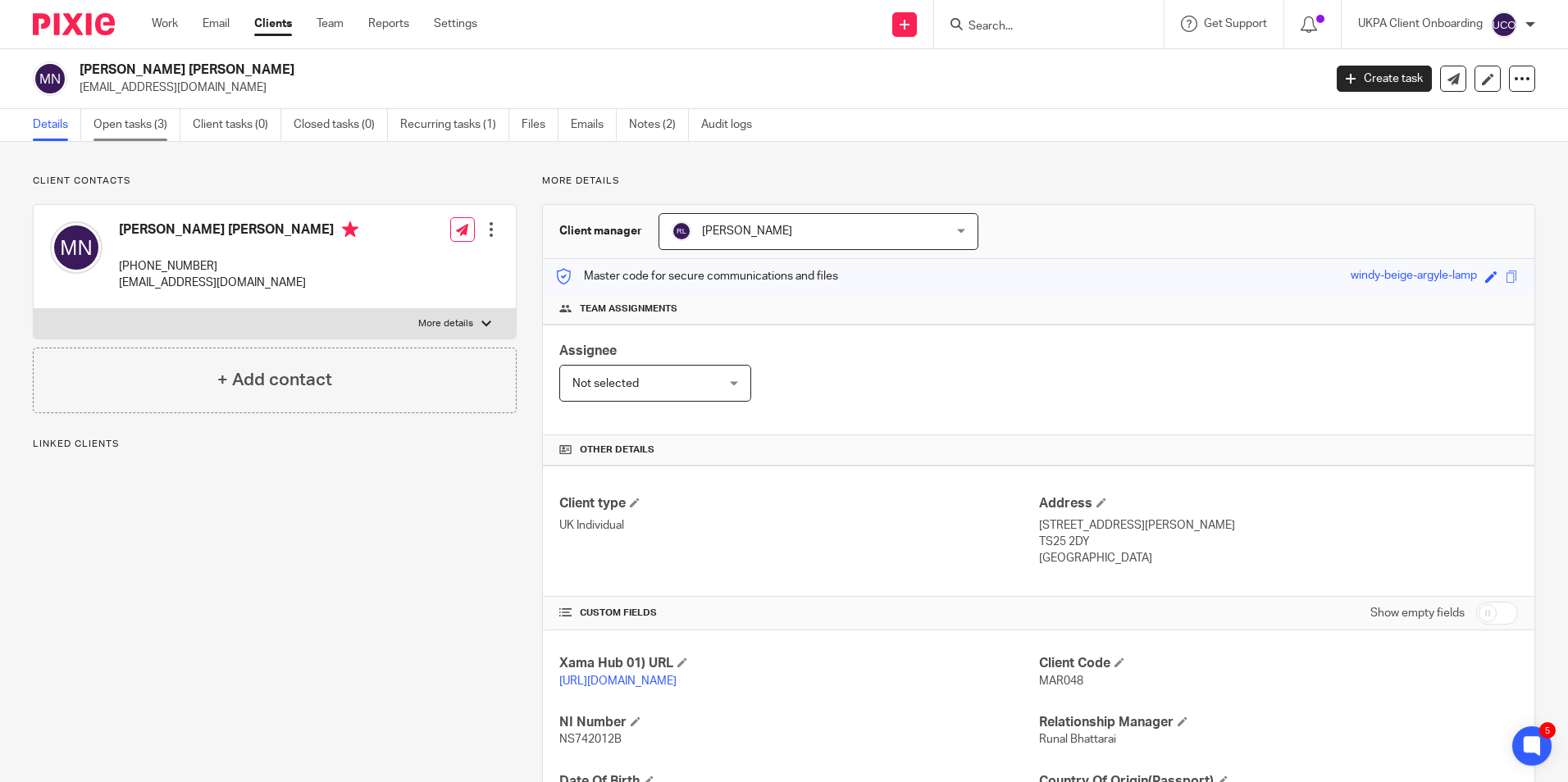
click at [140, 122] on link "Open tasks (3)" at bounding box center [137, 125] width 87 height 32
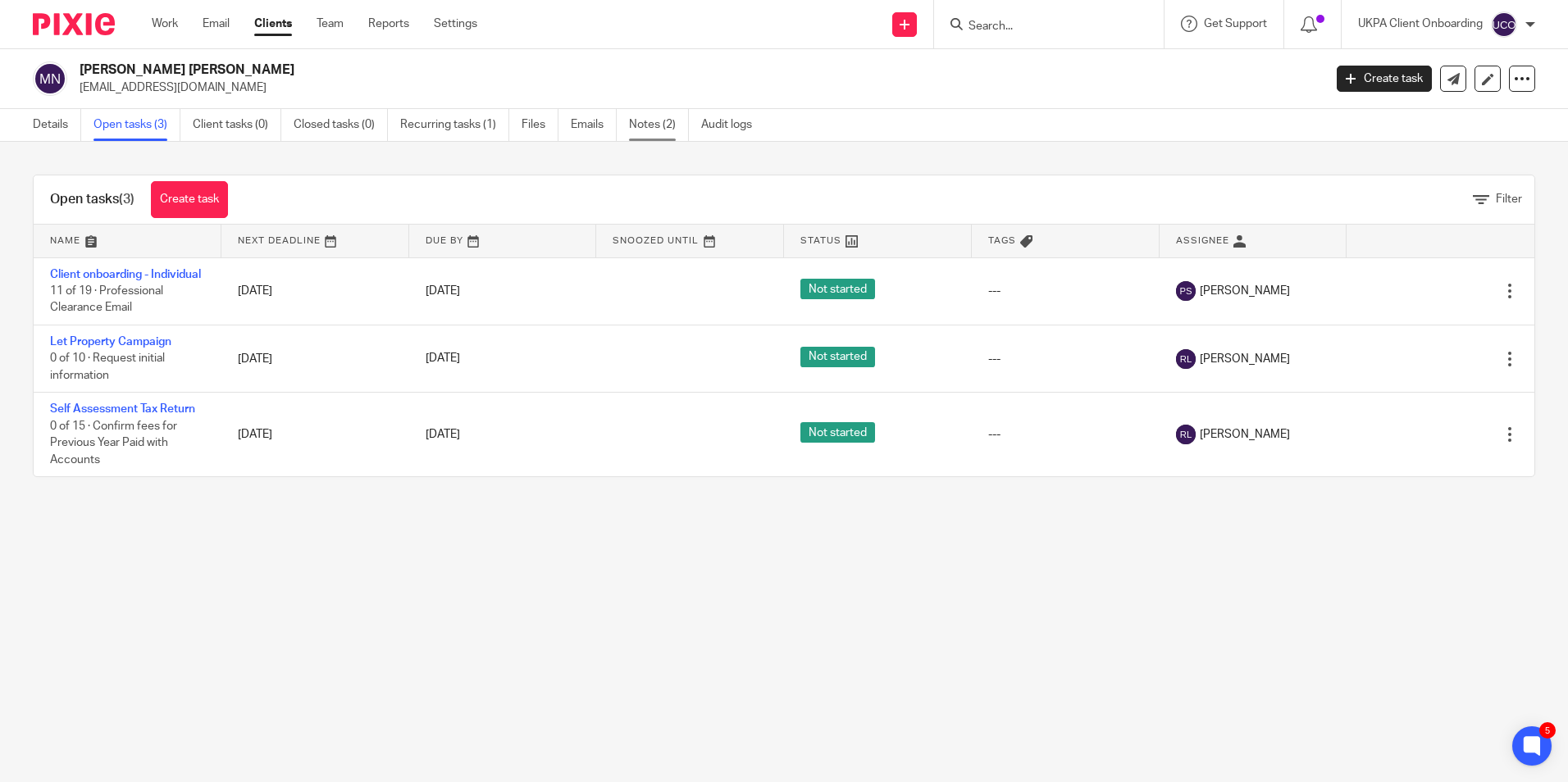
click at [678, 134] on link "Notes (2)" at bounding box center [659, 125] width 60 height 32
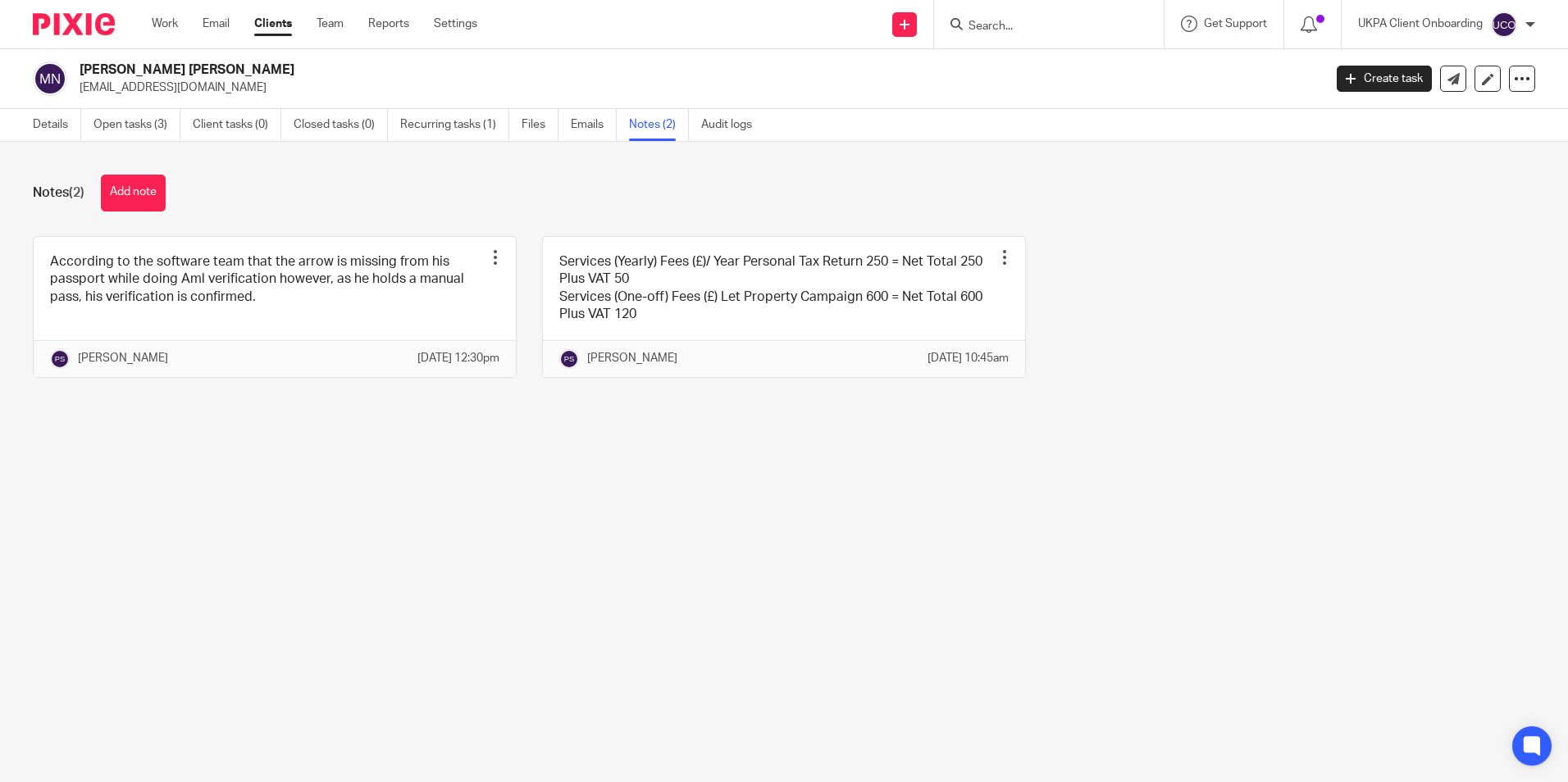
click at [145, 201] on button "Add note" at bounding box center [133, 193] width 65 height 37
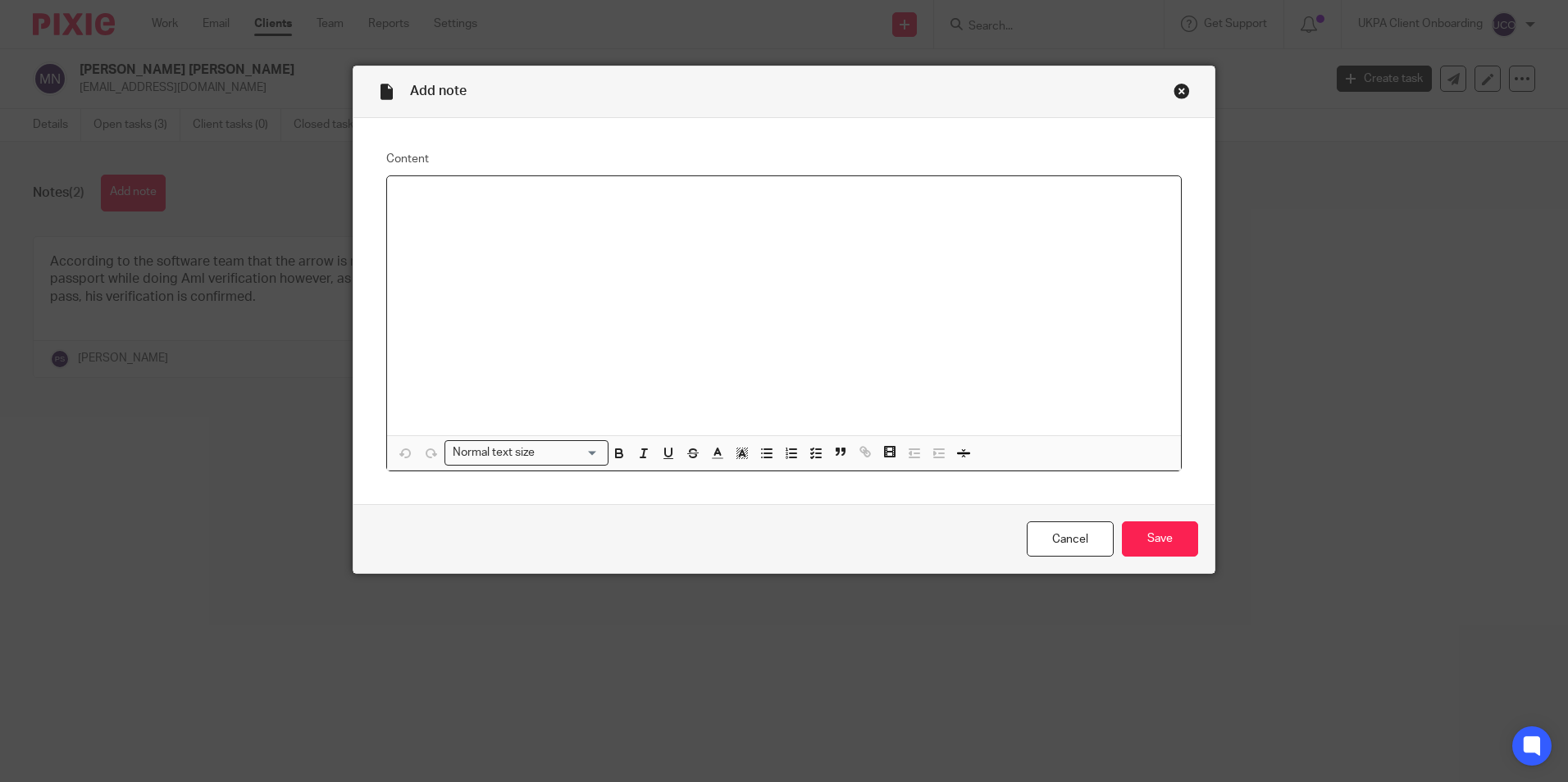
click at [407, 218] on div at bounding box center [784, 306] width 794 height 259
click at [1161, 546] on input "Save" at bounding box center [1160, 539] width 76 height 35
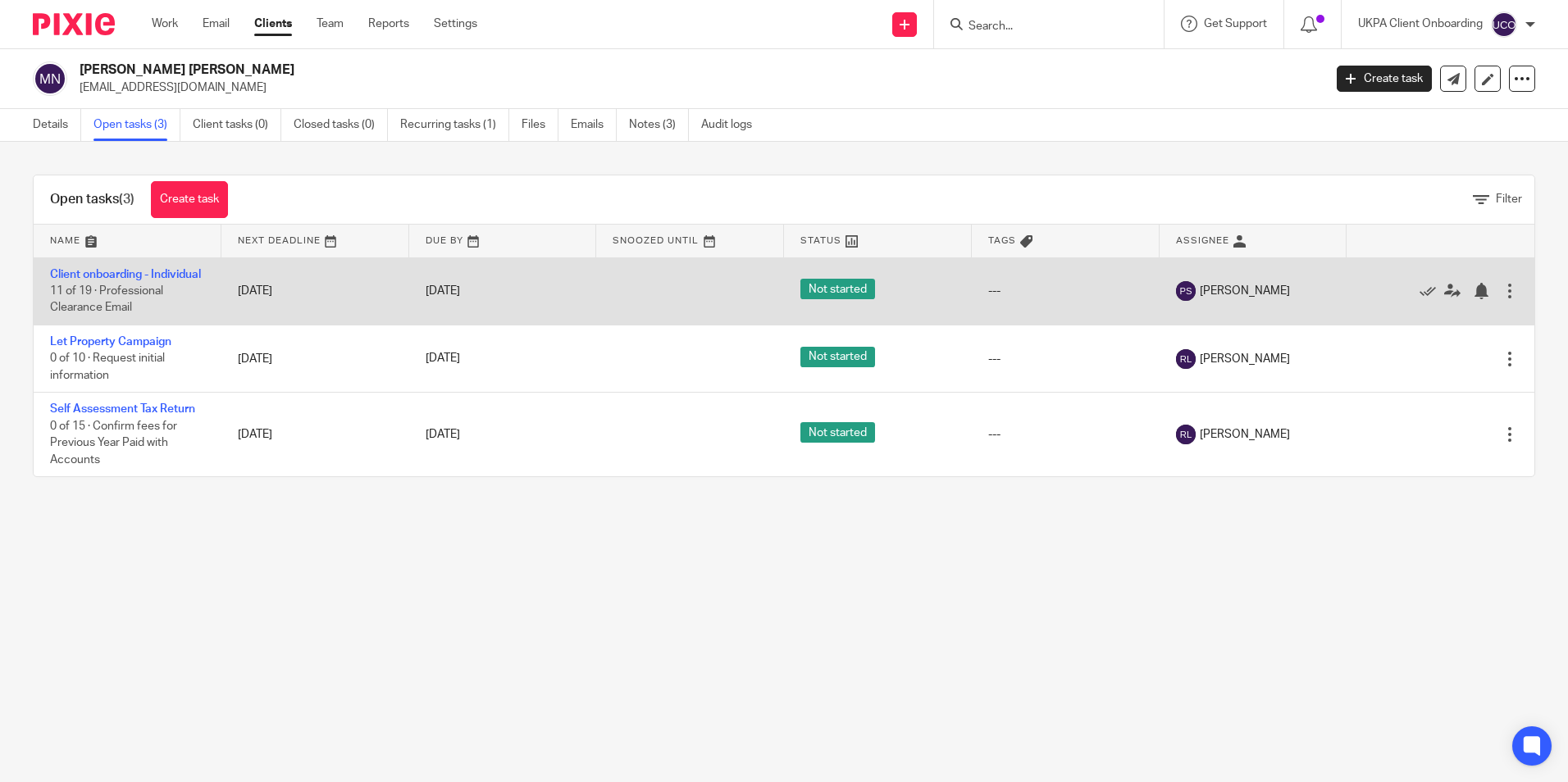
click at [77, 282] on td "Client onboarding - Individual 11 of 19 · Professional Clearance Email" at bounding box center [128, 290] width 188 height 67
click at [103, 288] on td "Client onboarding - Individual 11 of 19 · Professional Clearance Email" at bounding box center [128, 290] width 188 height 67
click at [88, 281] on link "Client onboarding - Individual" at bounding box center [126, 275] width 151 height 12
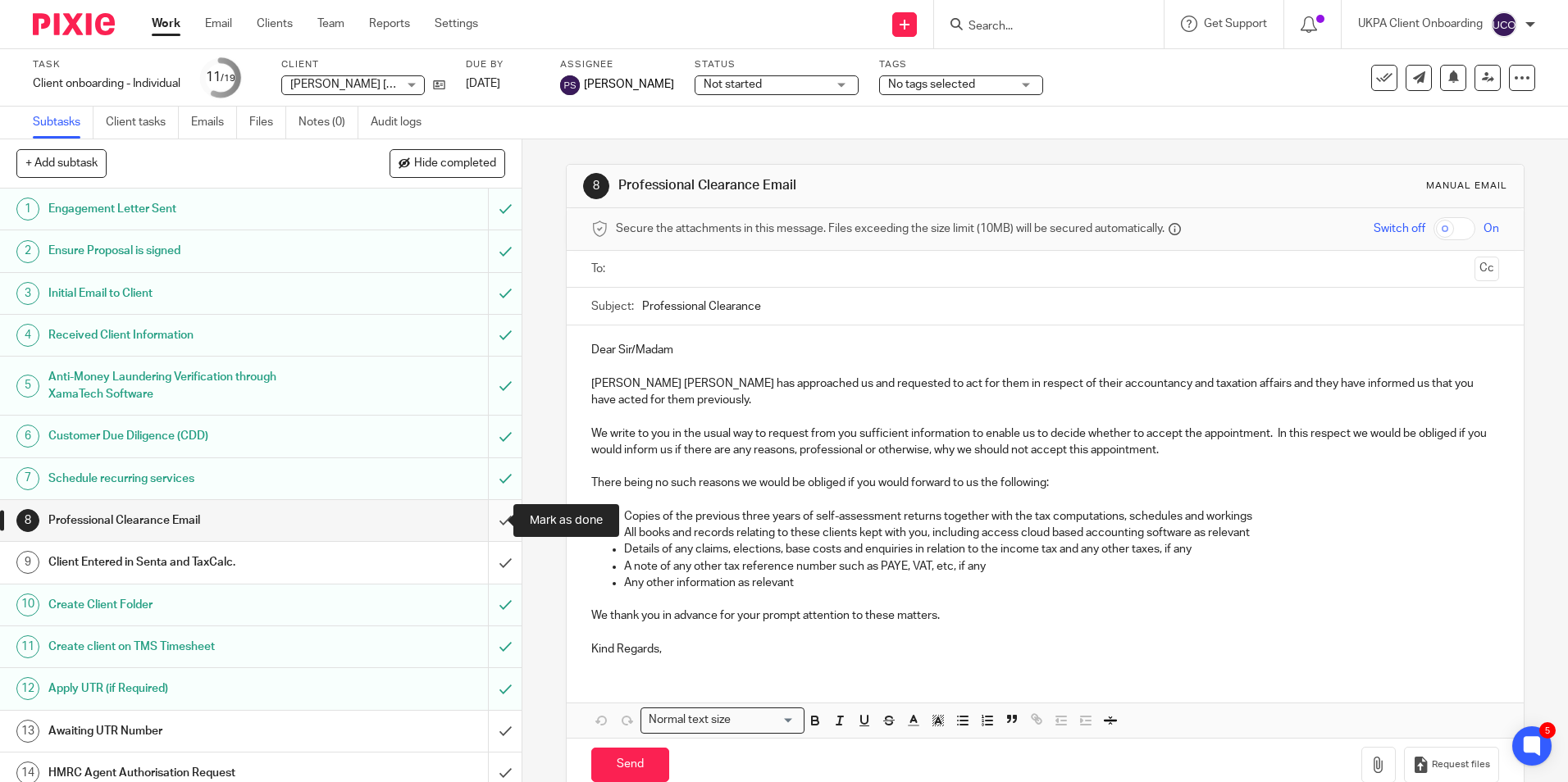
click at [486, 516] on input "submit" at bounding box center [260, 521] width 522 height 41
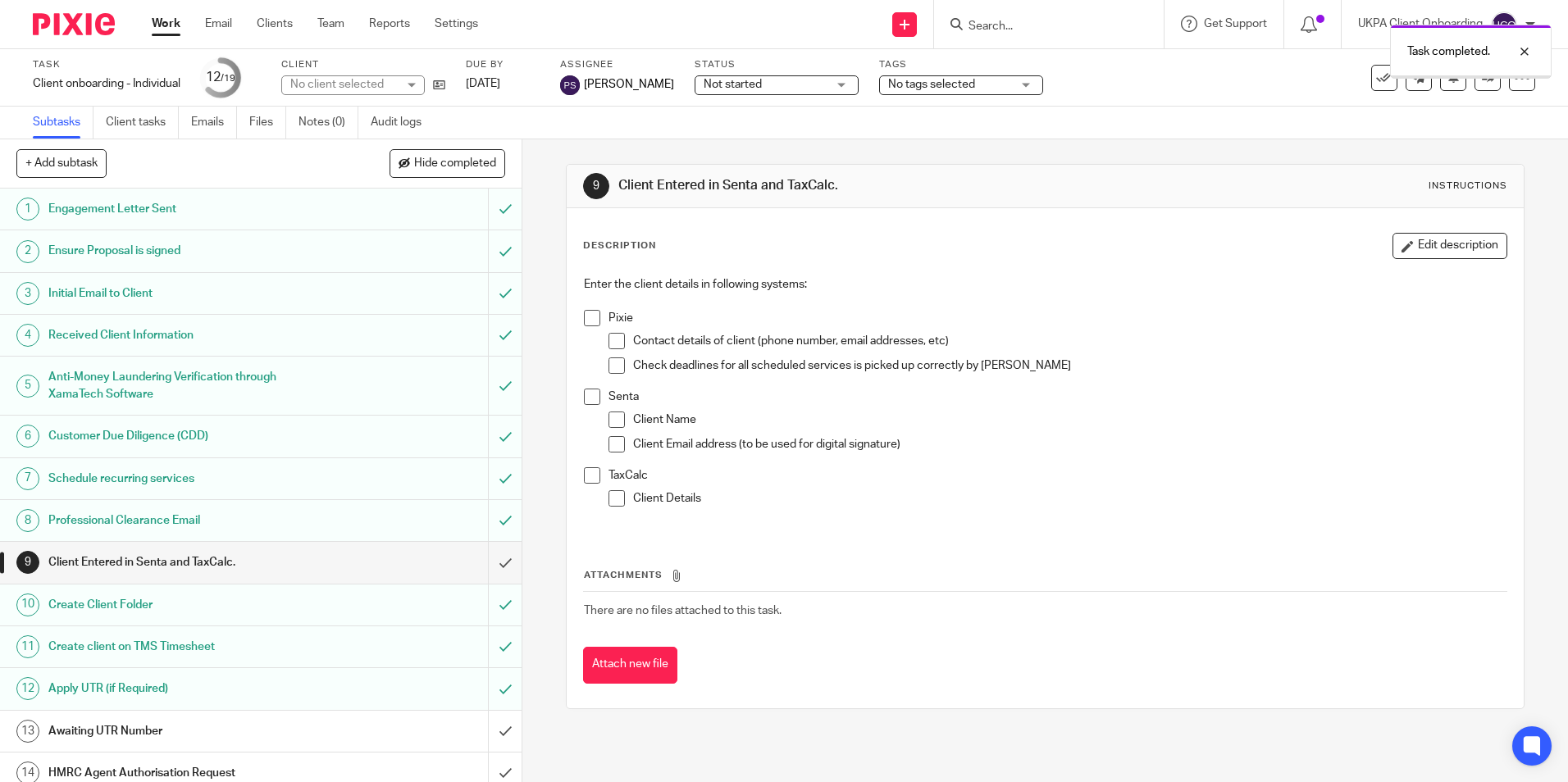
scroll to position [240, 0]
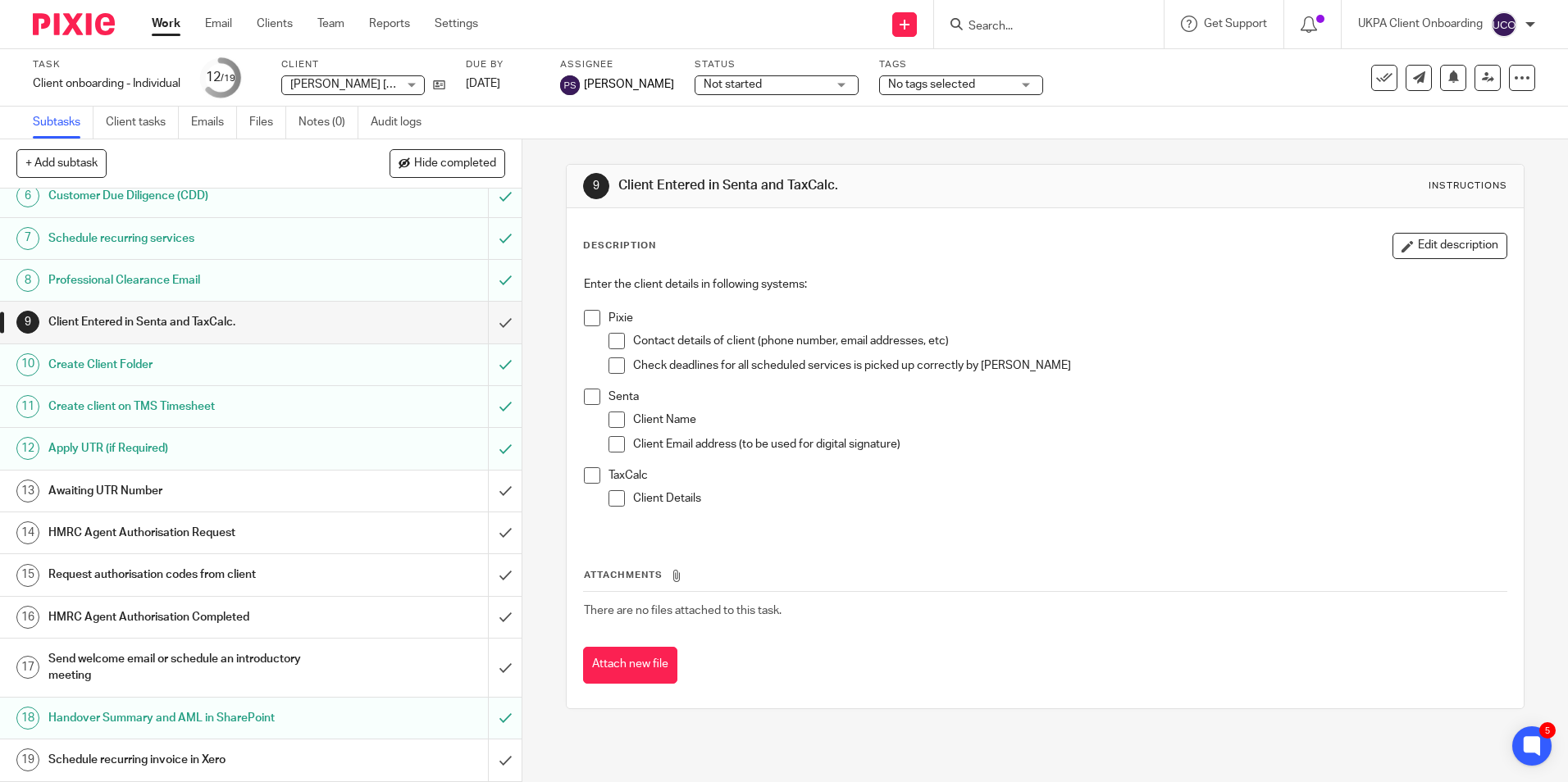
click at [1005, 19] on input "Search" at bounding box center [1040, 26] width 147 height 15
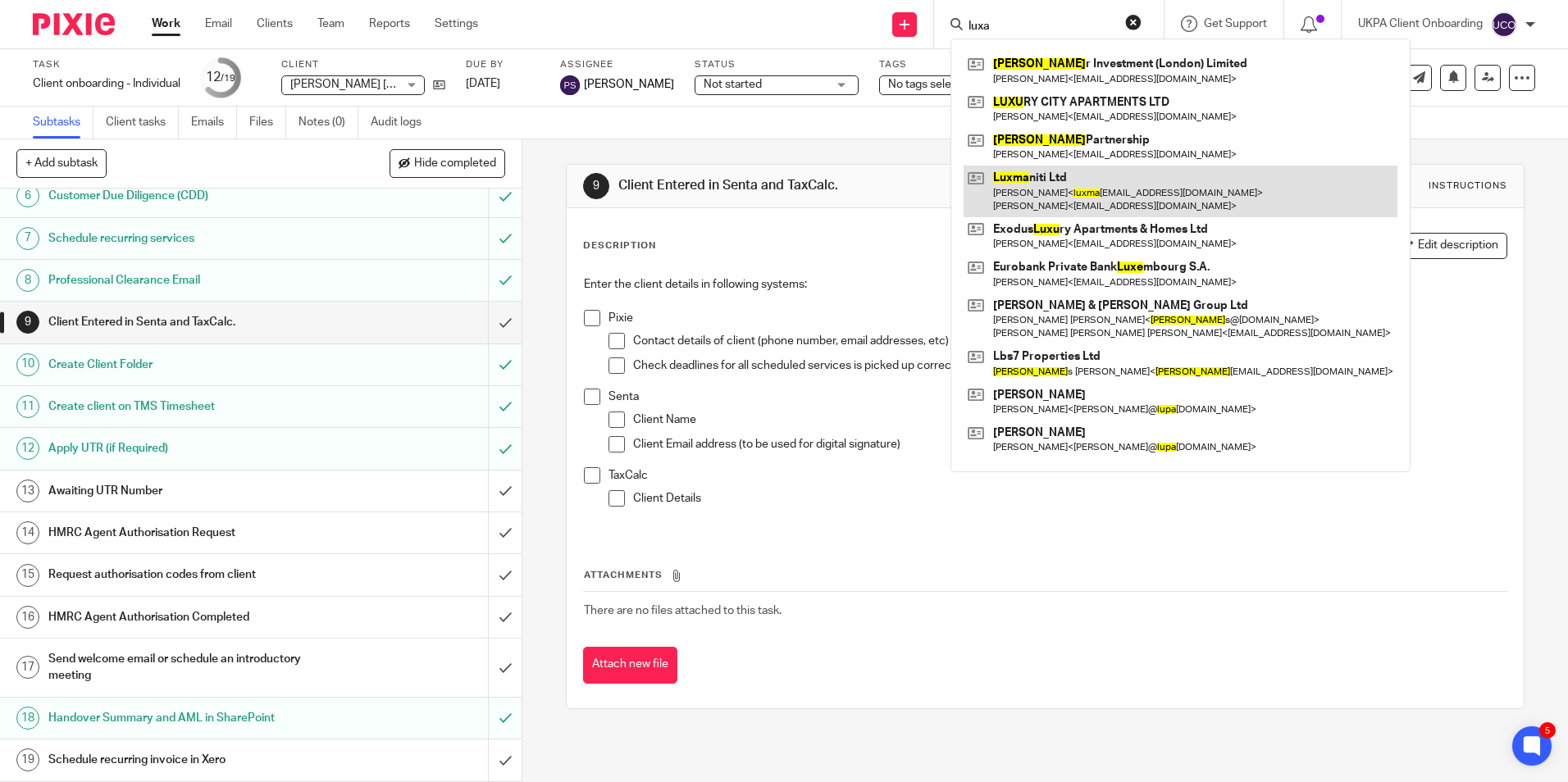
type input "luxa"
click at [1034, 191] on link at bounding box center [1180, 191] width 434 height 51
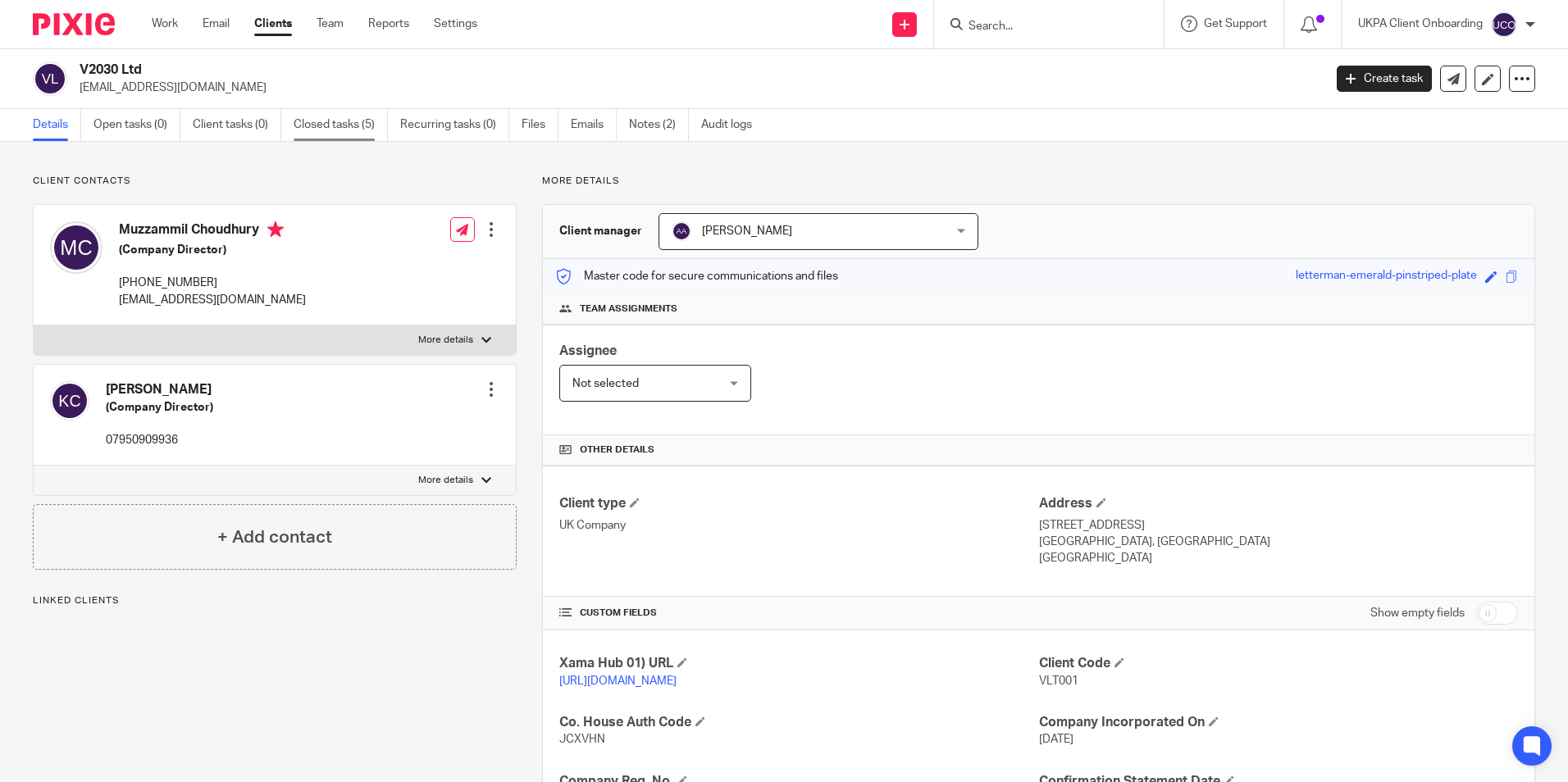
click at [359, 120] on link "Closed tasks (5)" at bounding box center [340, 125] width 94 height 32
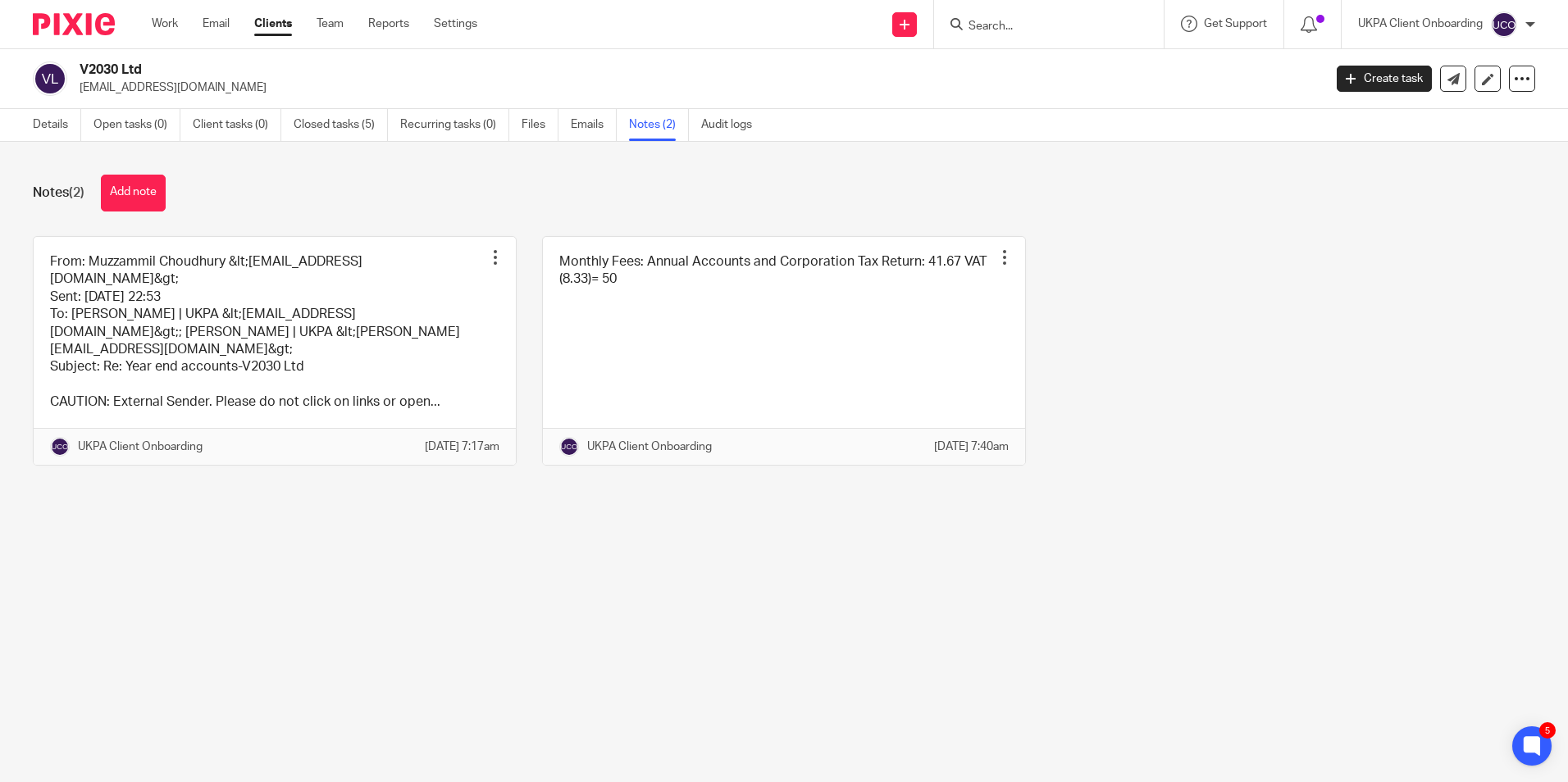
click at [984, 15] on form at bounding box center [1054, 23] width 174 height 20
click at [996, 19] on input "Search" at bounding box center [1040, 26] width 147 height 15
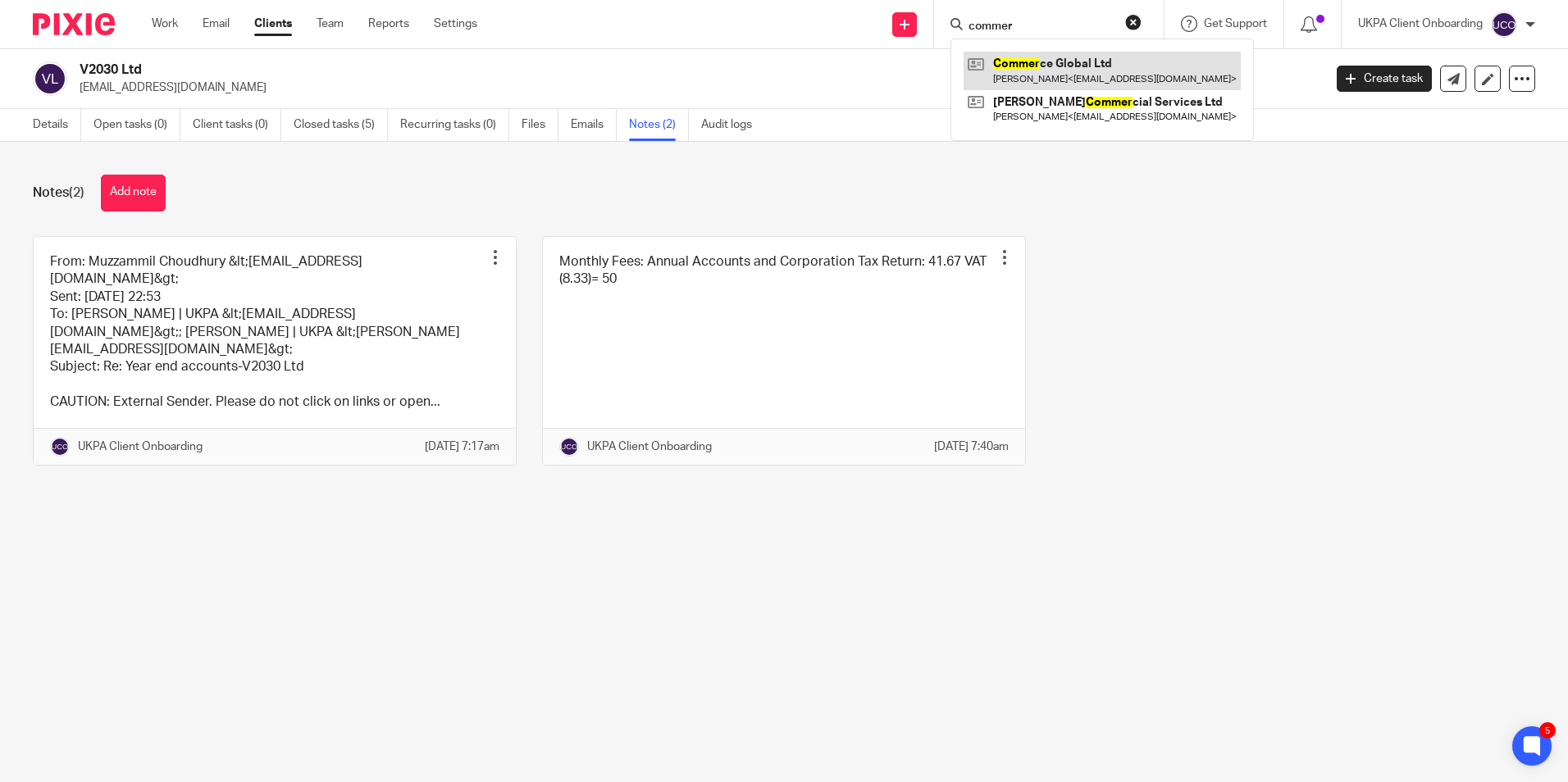
type input "commer"
click at [1017, 67] on link at bounding box center [1101, 70] width 277 height 38
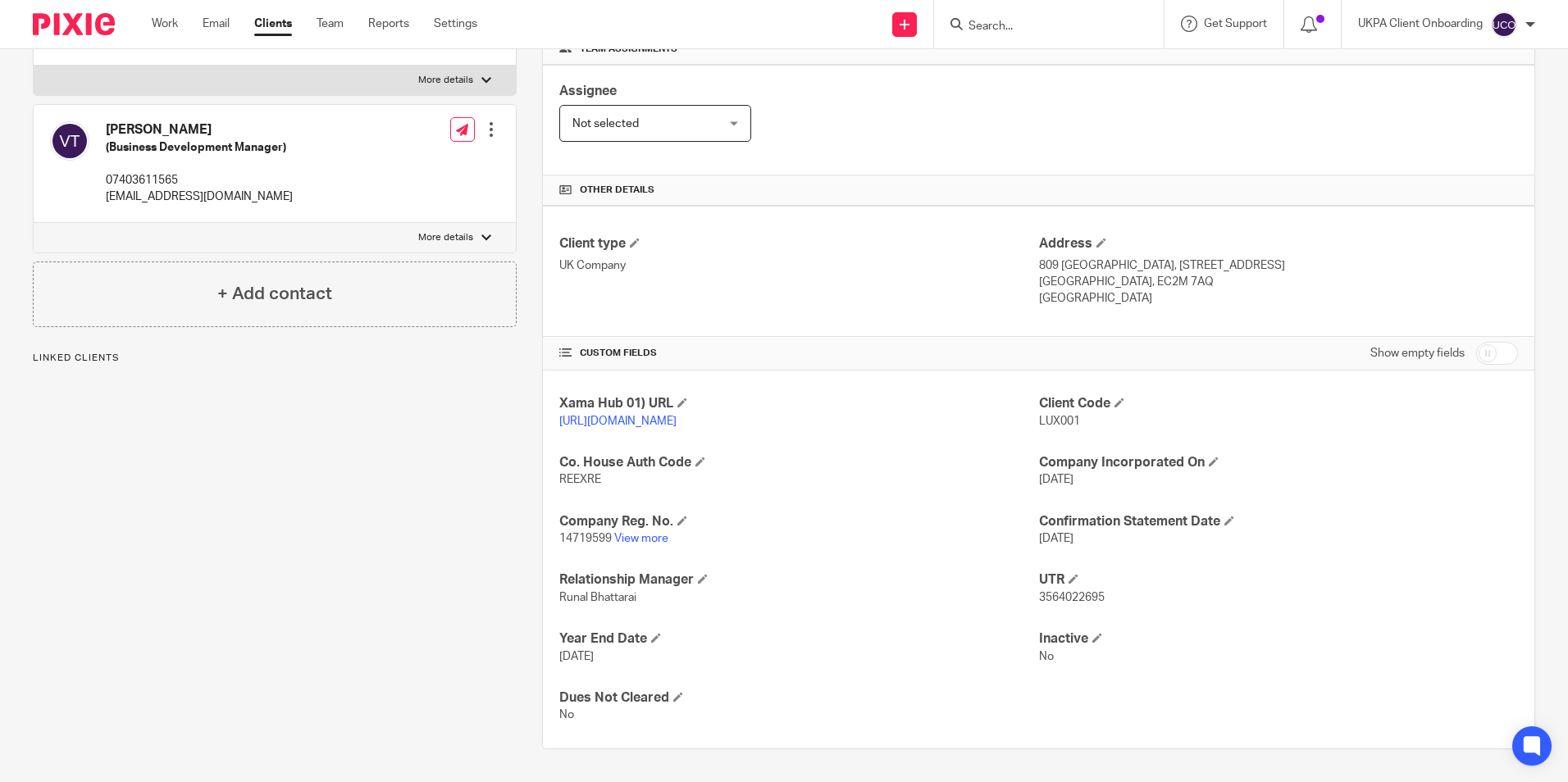
scroll to position [277, 0]
click at [637, 542] on link "View more" at bounding box center [642, 539] width 54 height 12
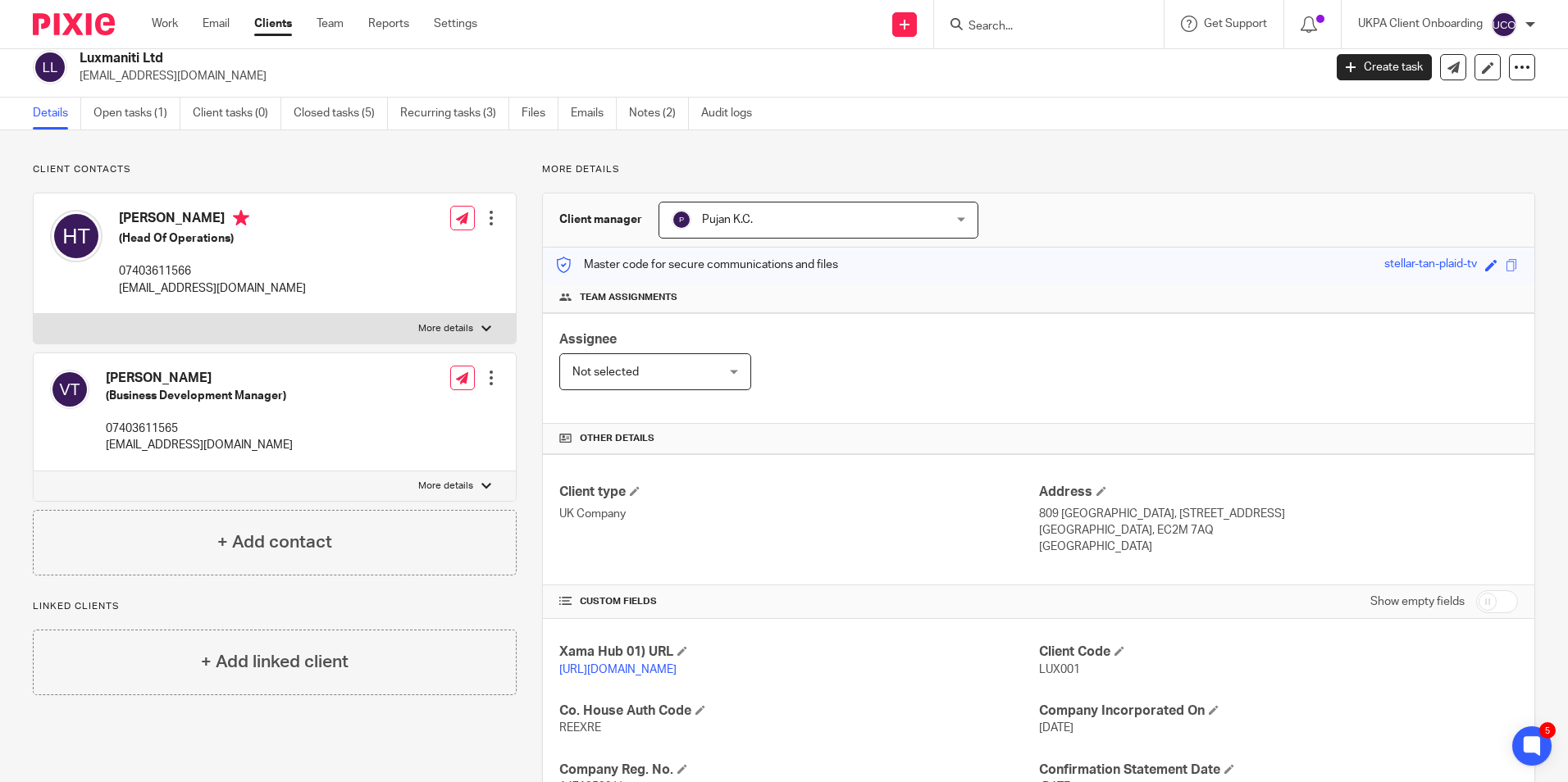
scroll to position [0, 0]
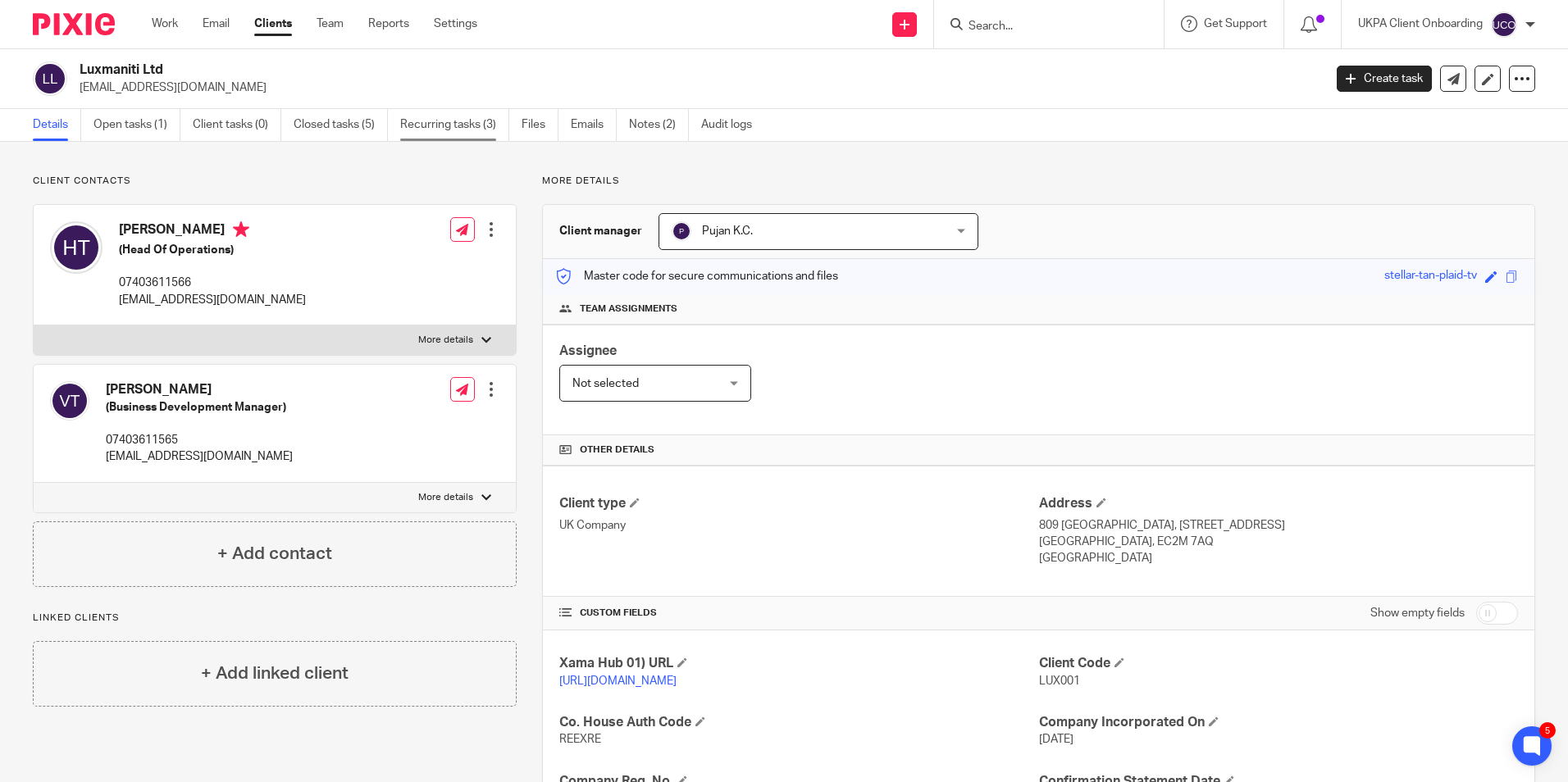
click at [480, 134] on link "Recurring tasks (3)" at bounding box center [454, 125] width 109 height 32
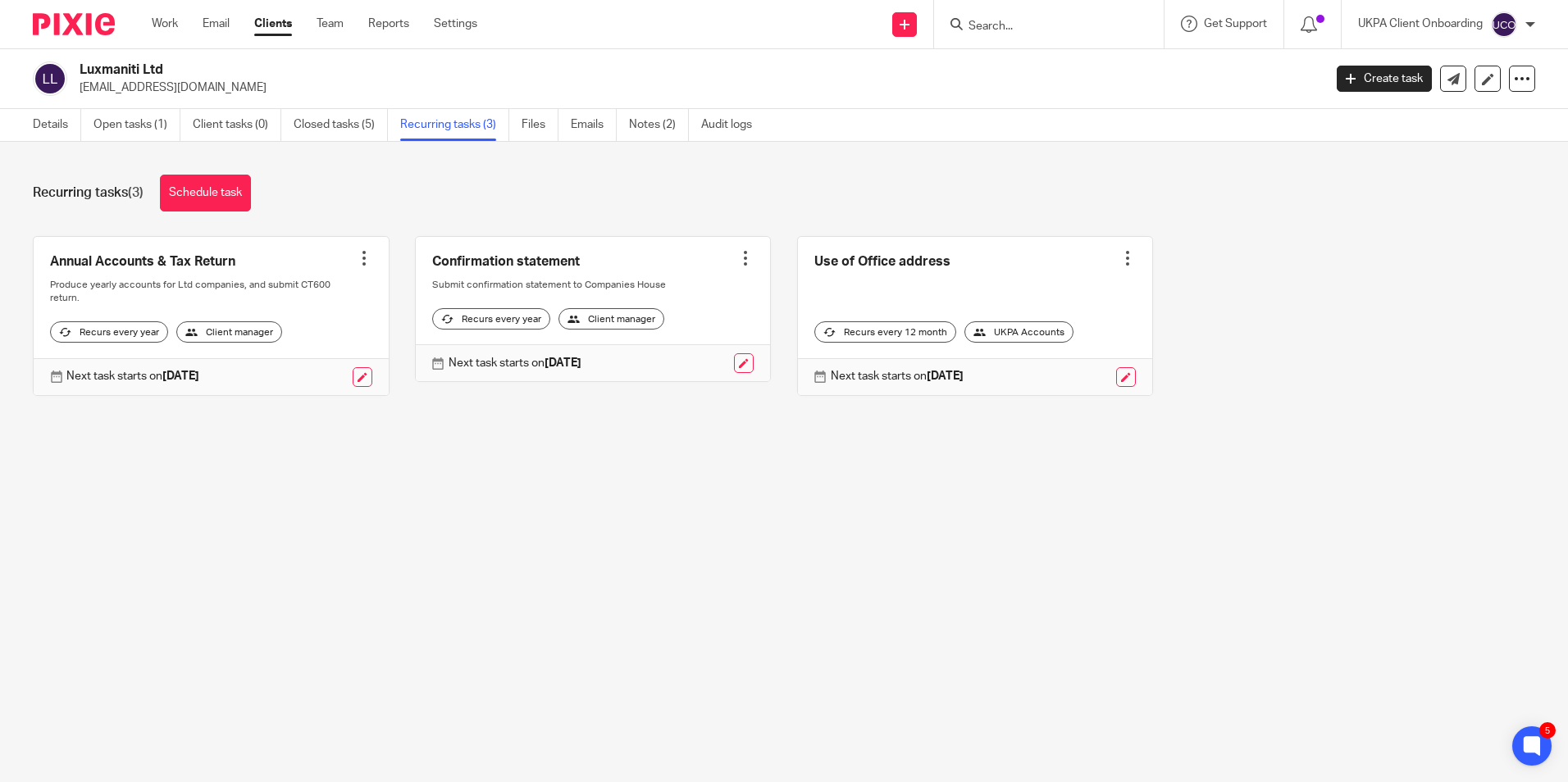
click at [996, 25] on input "Search" at bounding box center [1040, 26] width 147 height 15
type input "v20"
click at [1039, 72] on link at bounding box center [1114, 70] width 303 height 38
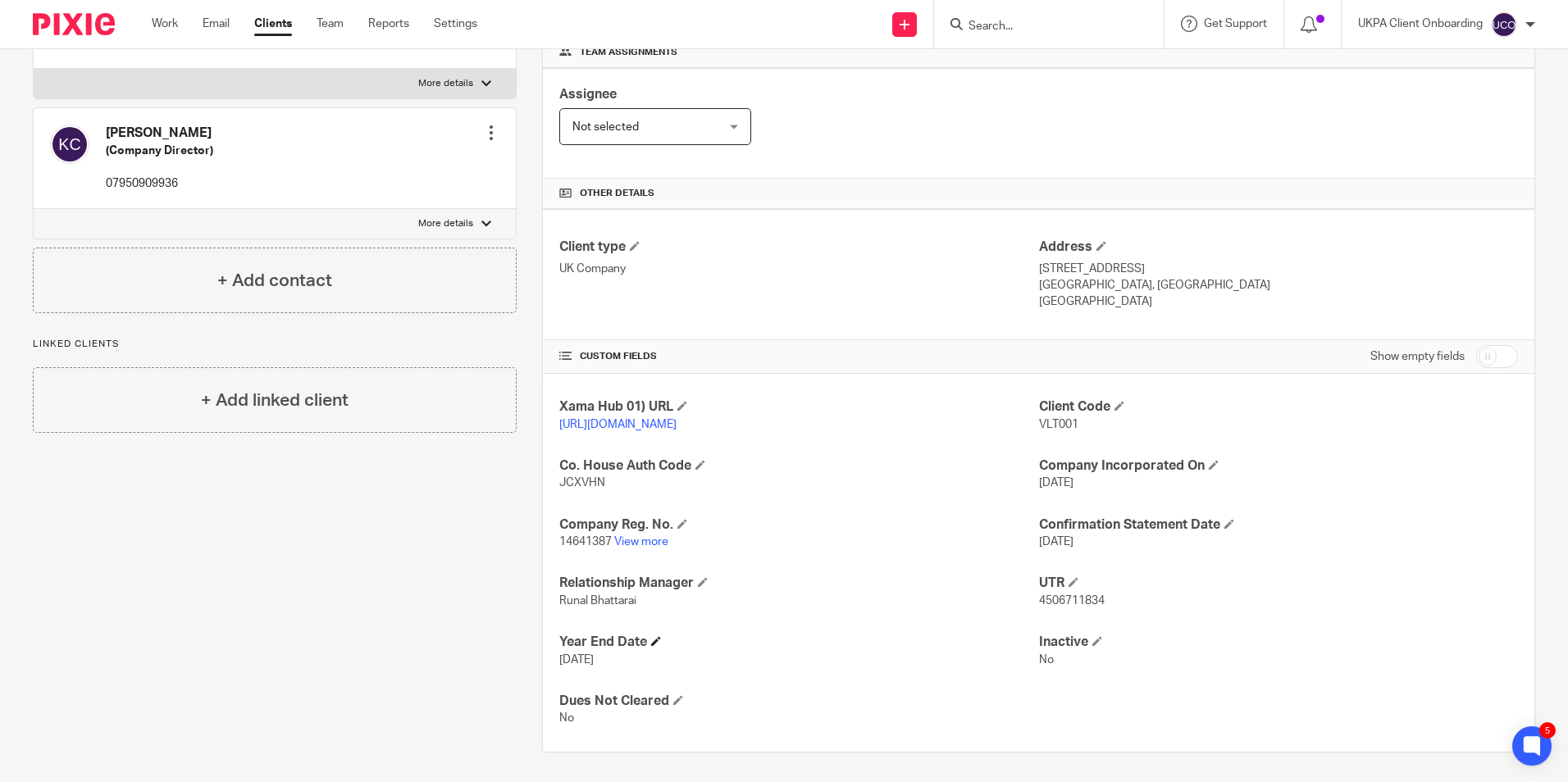
scroll to position [260, 0]
click at [583, 480] on span "JCXVHN" at bounding box center [582, 480] width 45 height 12
copy span "JCXVHN"
click at [997, 27] on input "Search" at bounding box center [1040, 26] width 147 height 15
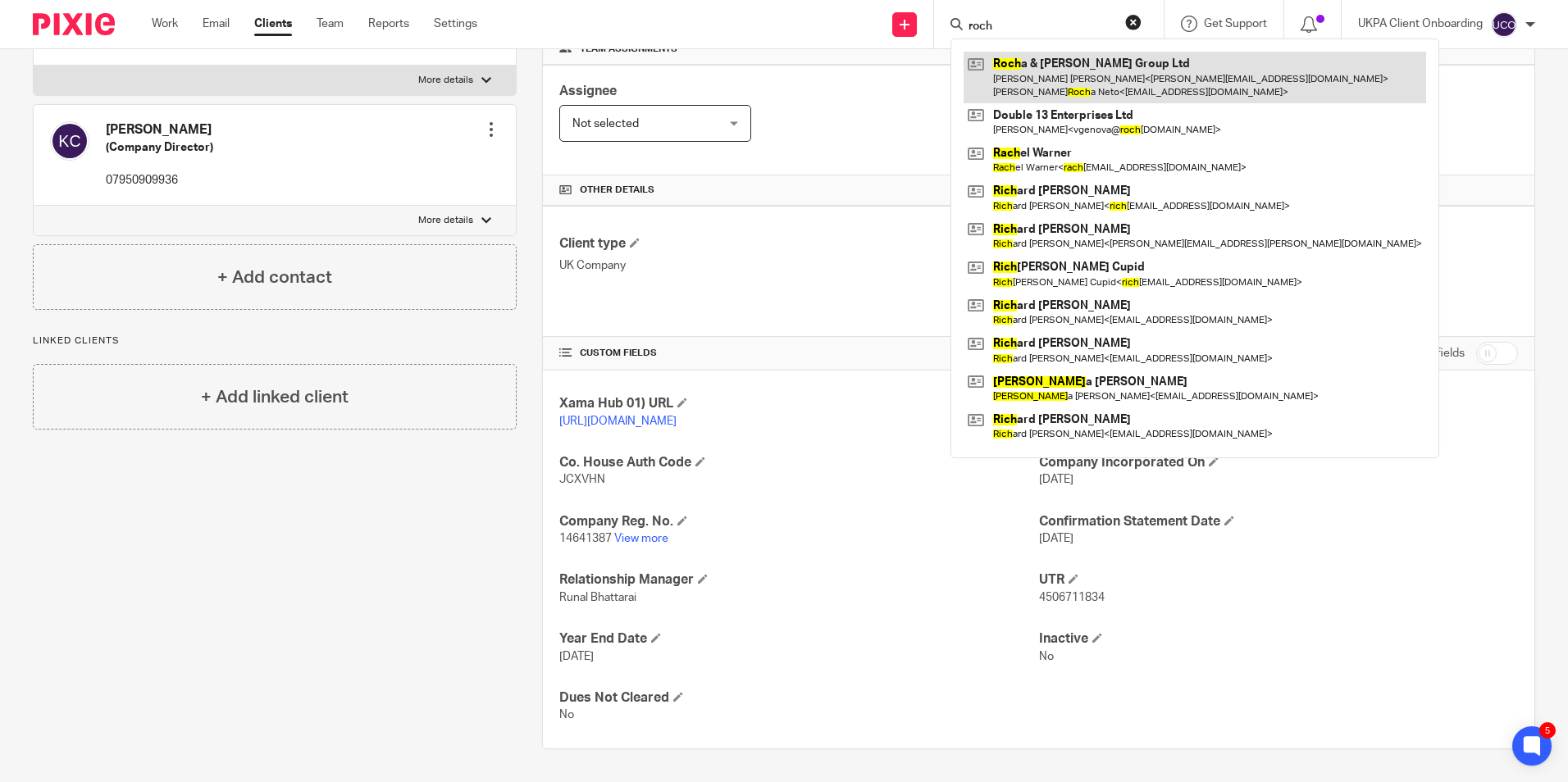
type input "roch"
click at [1034, 68] on link at bounding box center [1194, 76] width 463 height 51
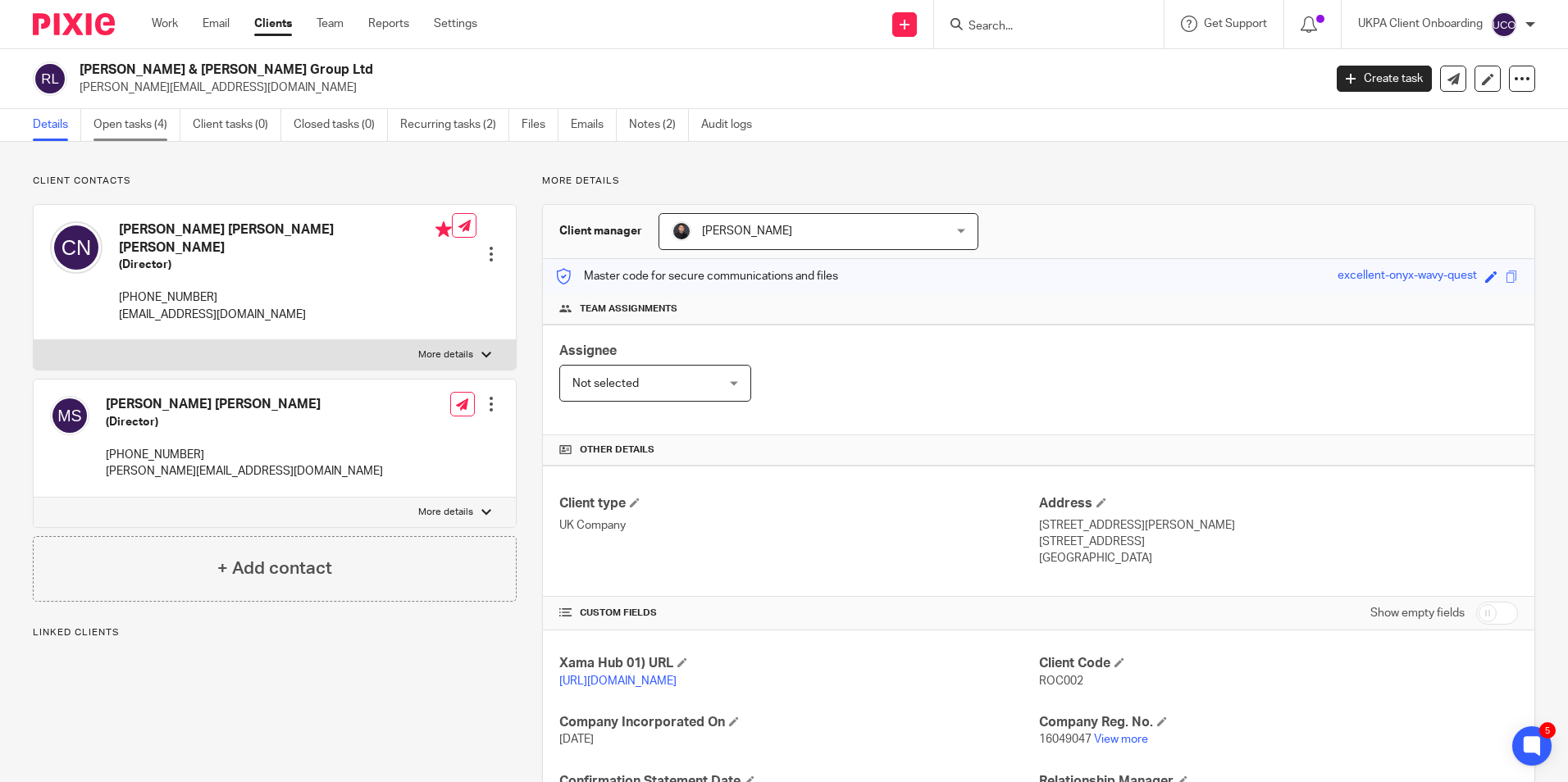
click at [135, 136] on link "Open tasks (4)" at bounding box center [137, 125] width 87 height 32
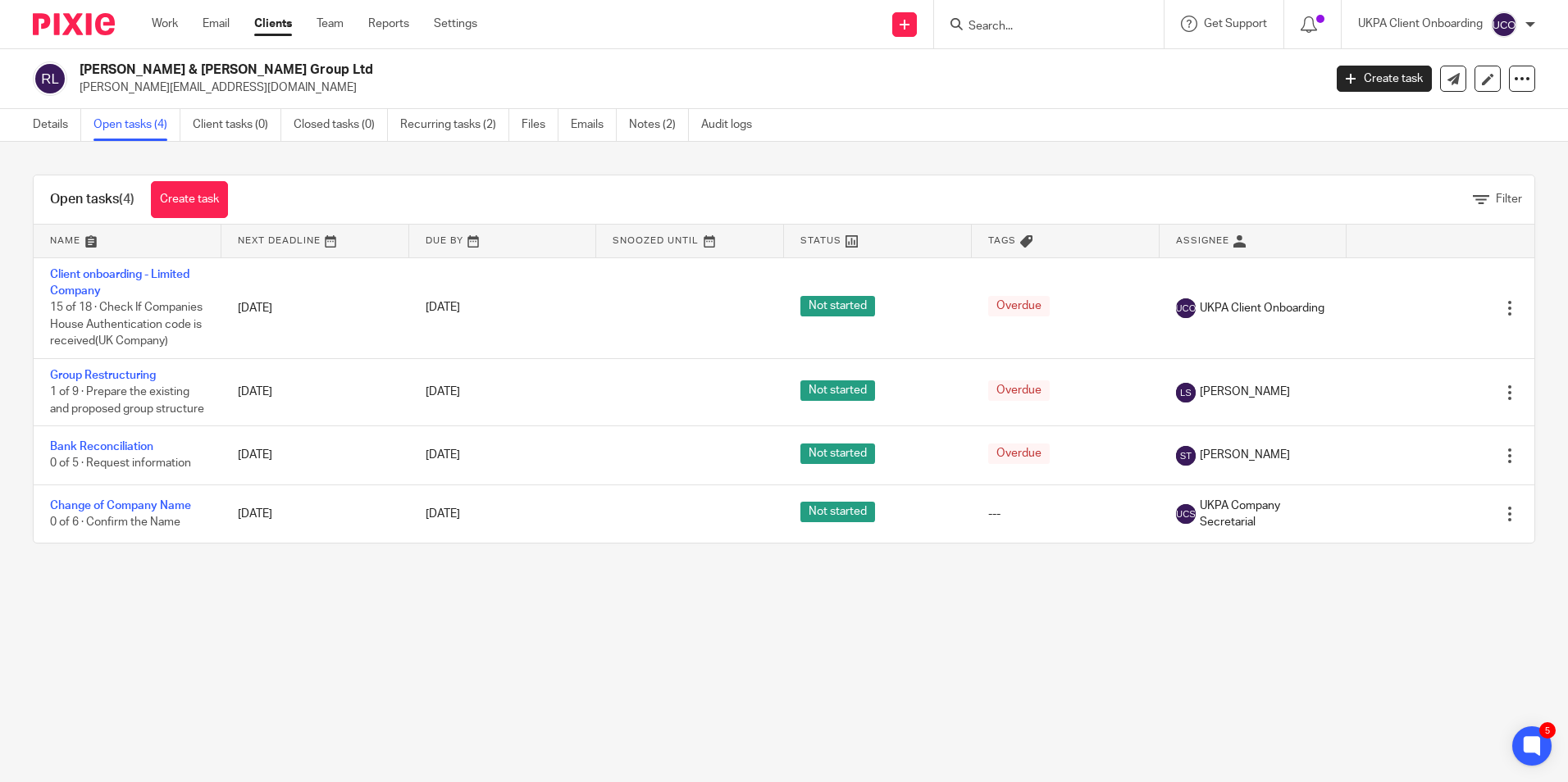
click at [170, 67] on h2 "Rocha & Silva Group Ltd" at bounding box center [572, 71] width 985 height 17
copy div "Rocha & Silva Group Ltd"
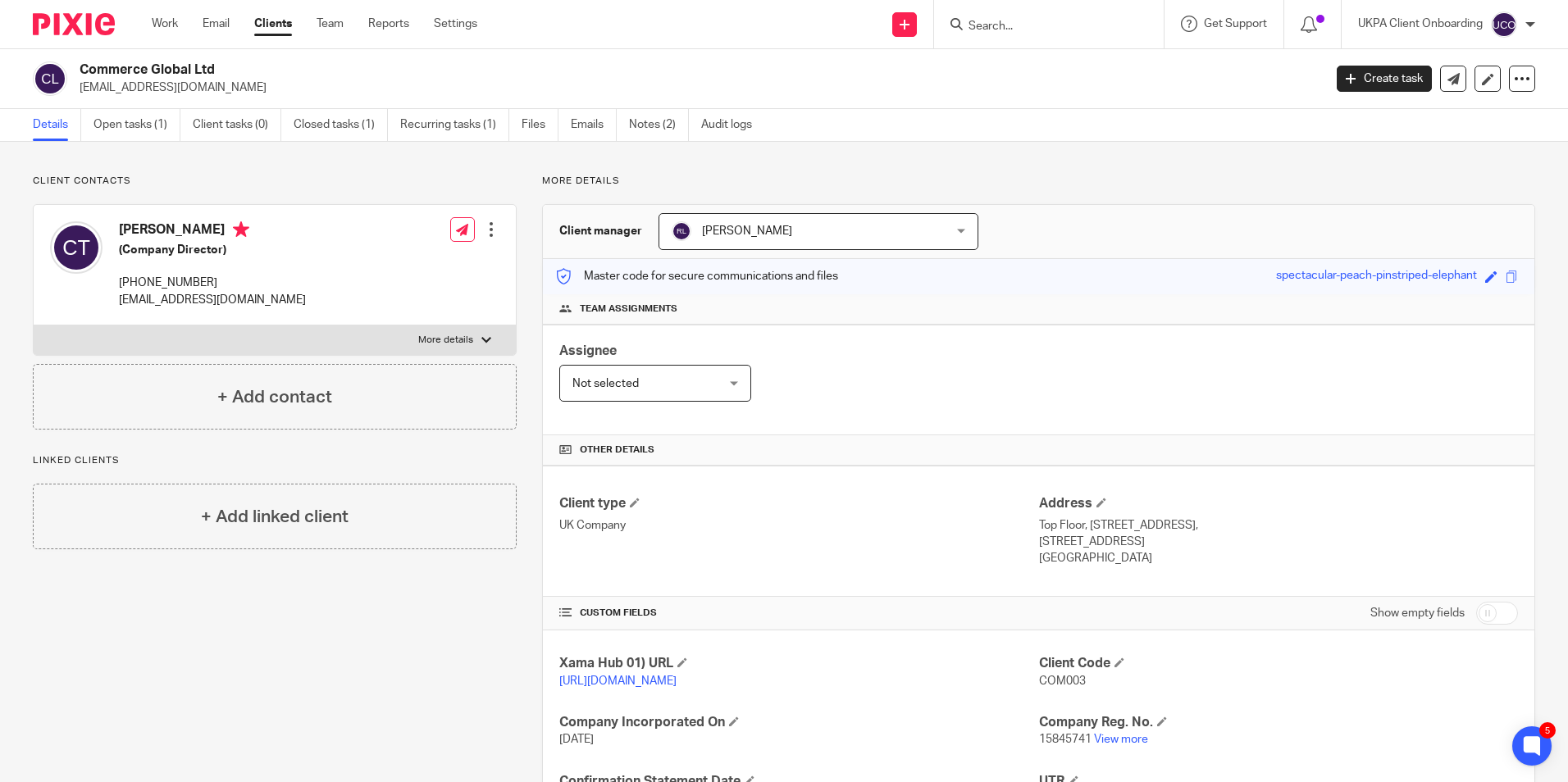
click at [1059, 35] on form at bounding box center [1054, 23] width 174 height 20
click at [1044, 24] on input "Search" at bounding box center [1040, 26] width 147 height 15
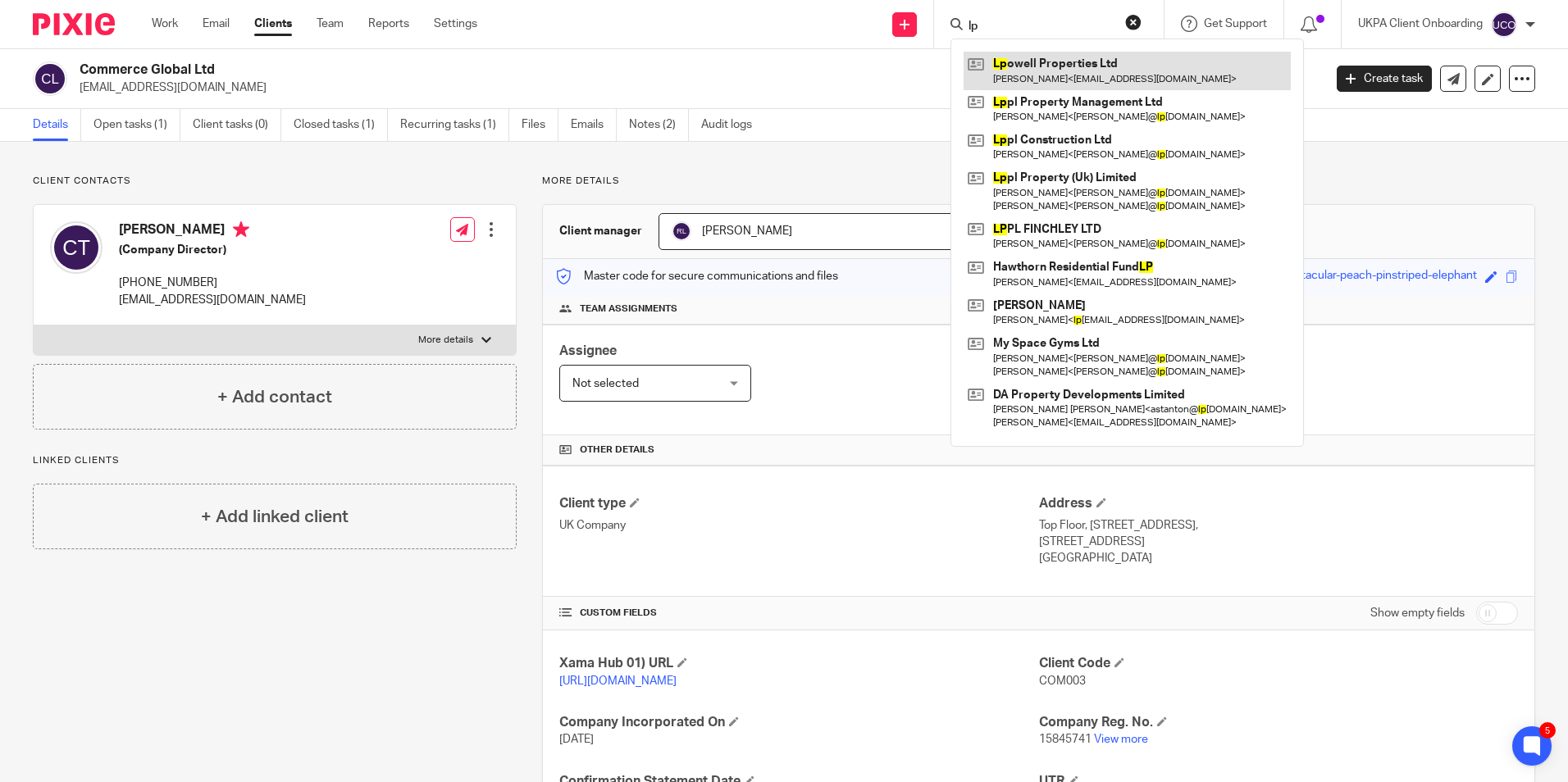
type input "lp"
click at [1046, 59] on link at bounding box center [1127, 70] width 327 height 38
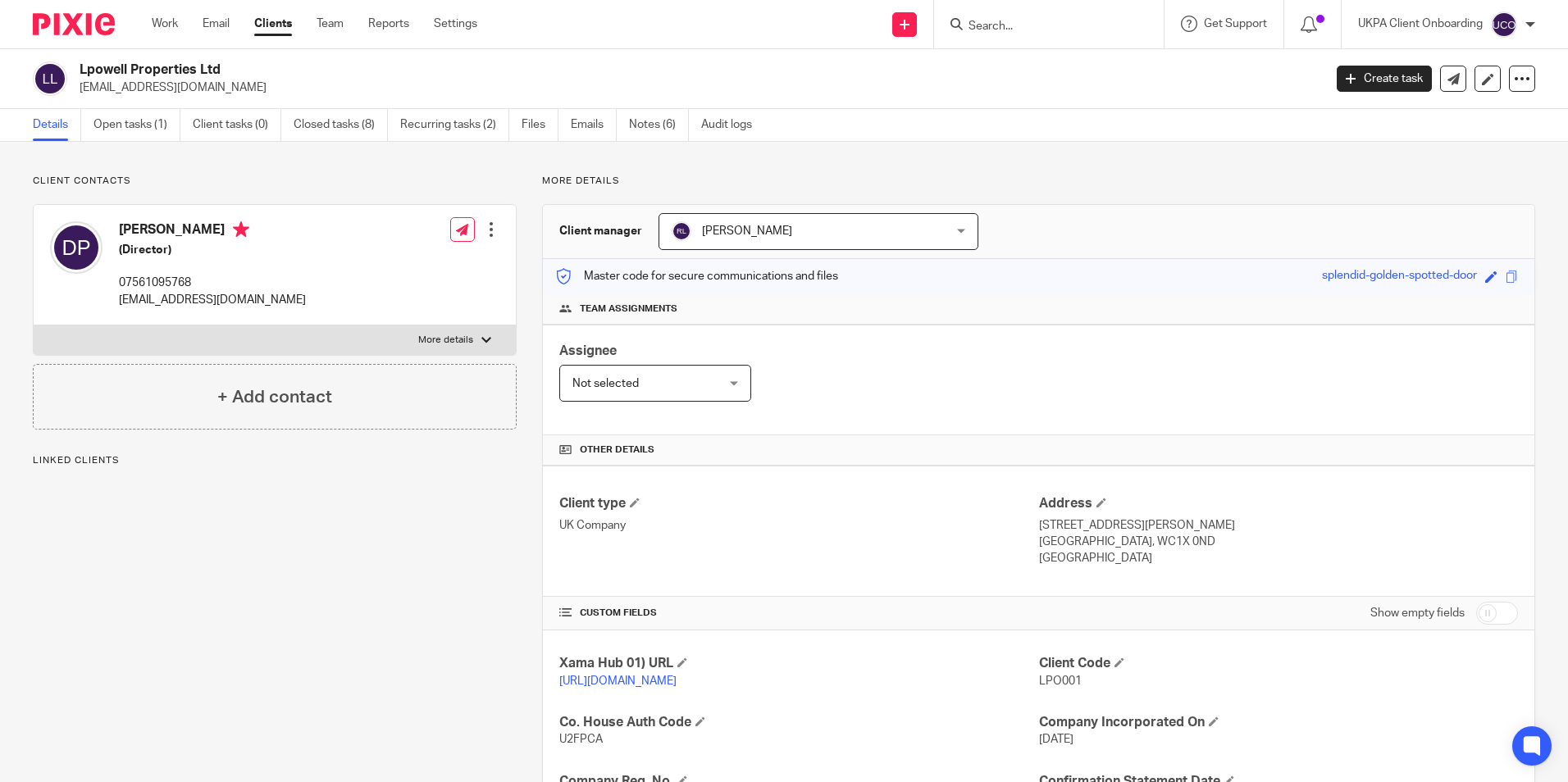
click at [204, 69] on h2 "Lpowell Properties Ltd" at bounding box center [572, 71] width 985 height 17
drag, startPoint x: 0, startPoint y: 0, endPoint x: 204, endPoint y: 69, distance: 215.4
click at [204, 69] on h2 "Lpowell Properties Ltd" at bounding box center [572, 71] width 985 height 17
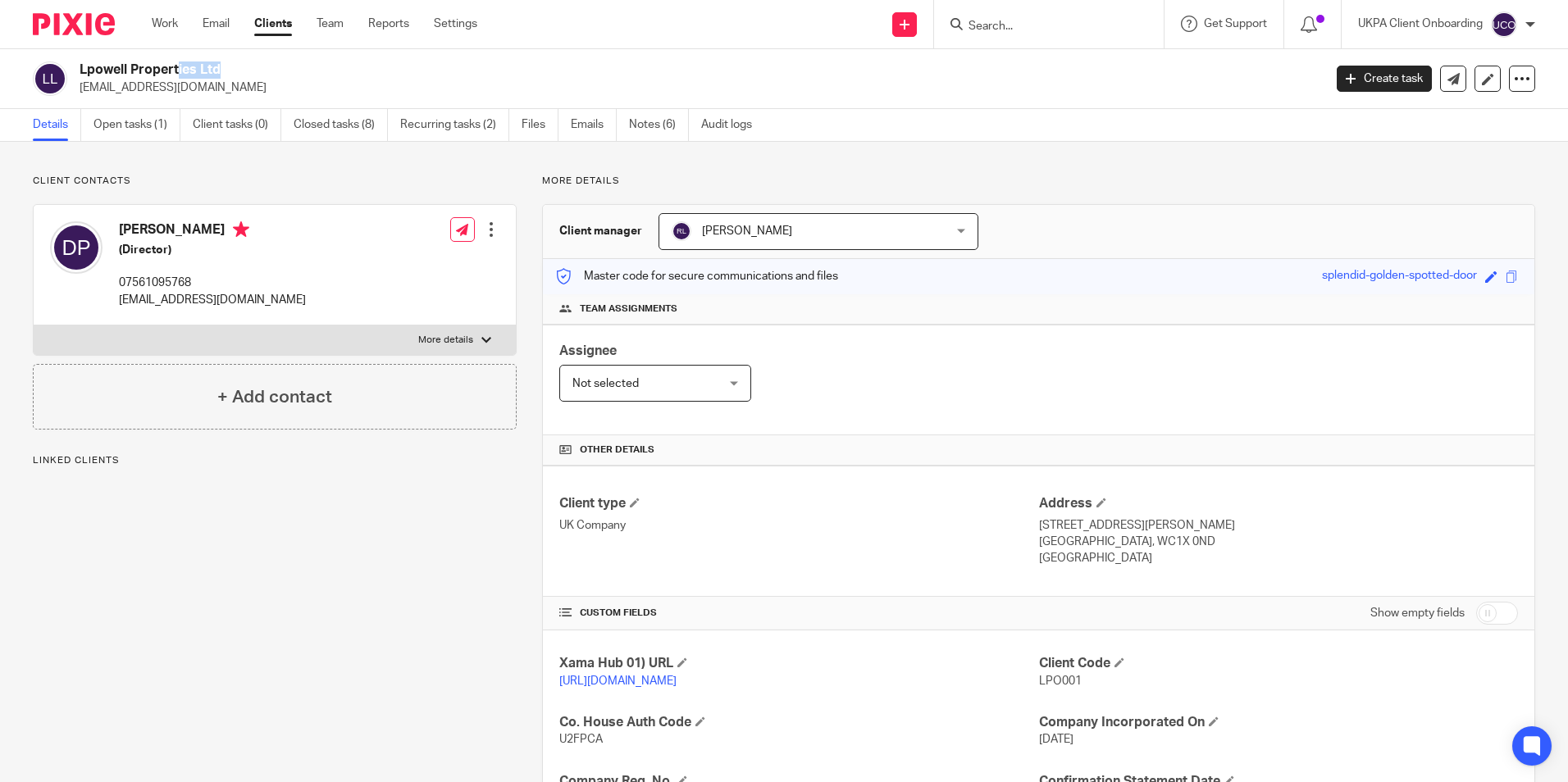
copy div "Lpowell Properties Ltd"
